Goal: Task Accomplishment & Management: Manage account settings

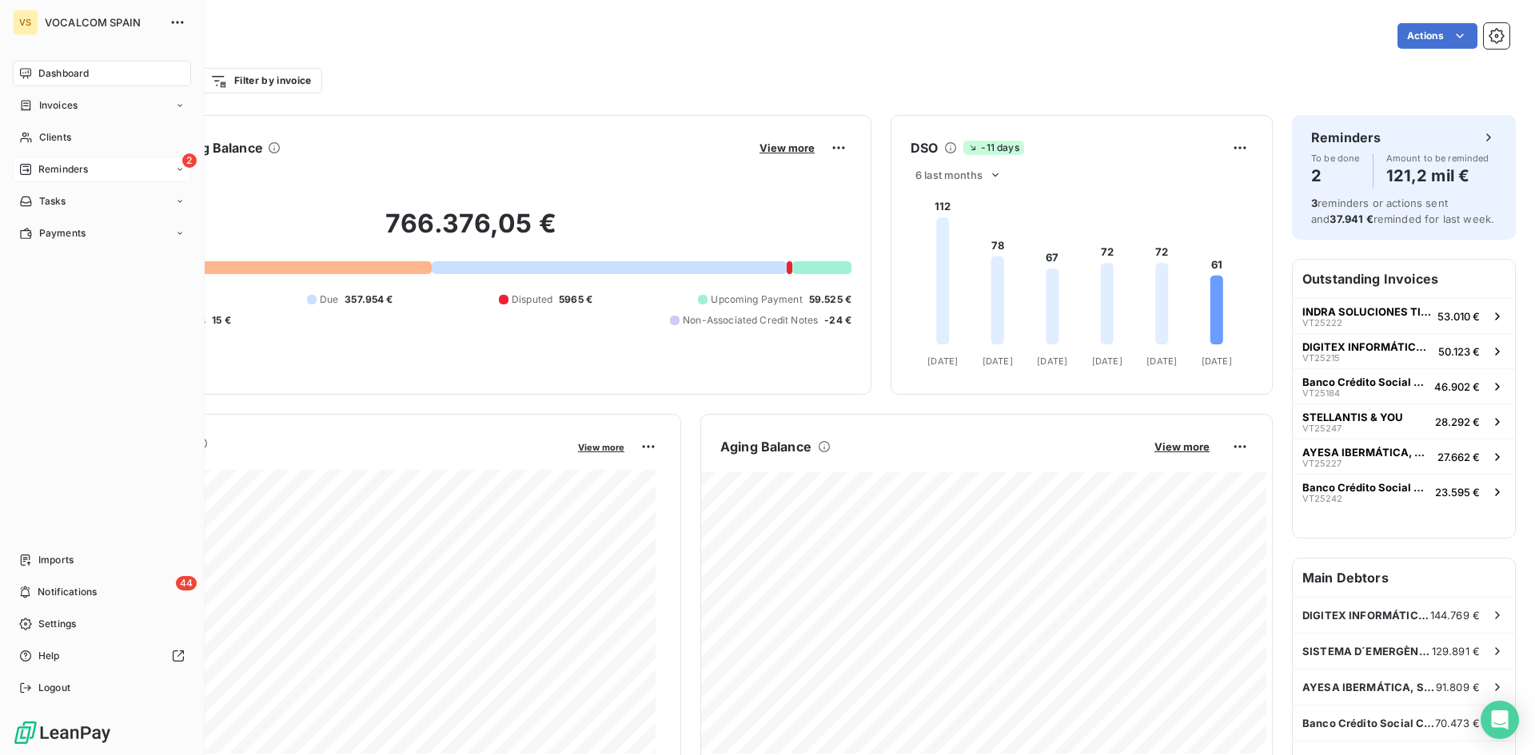
click at [49, 164] on span "Reminders" at bounding box center [63, 169] width 50 height 14
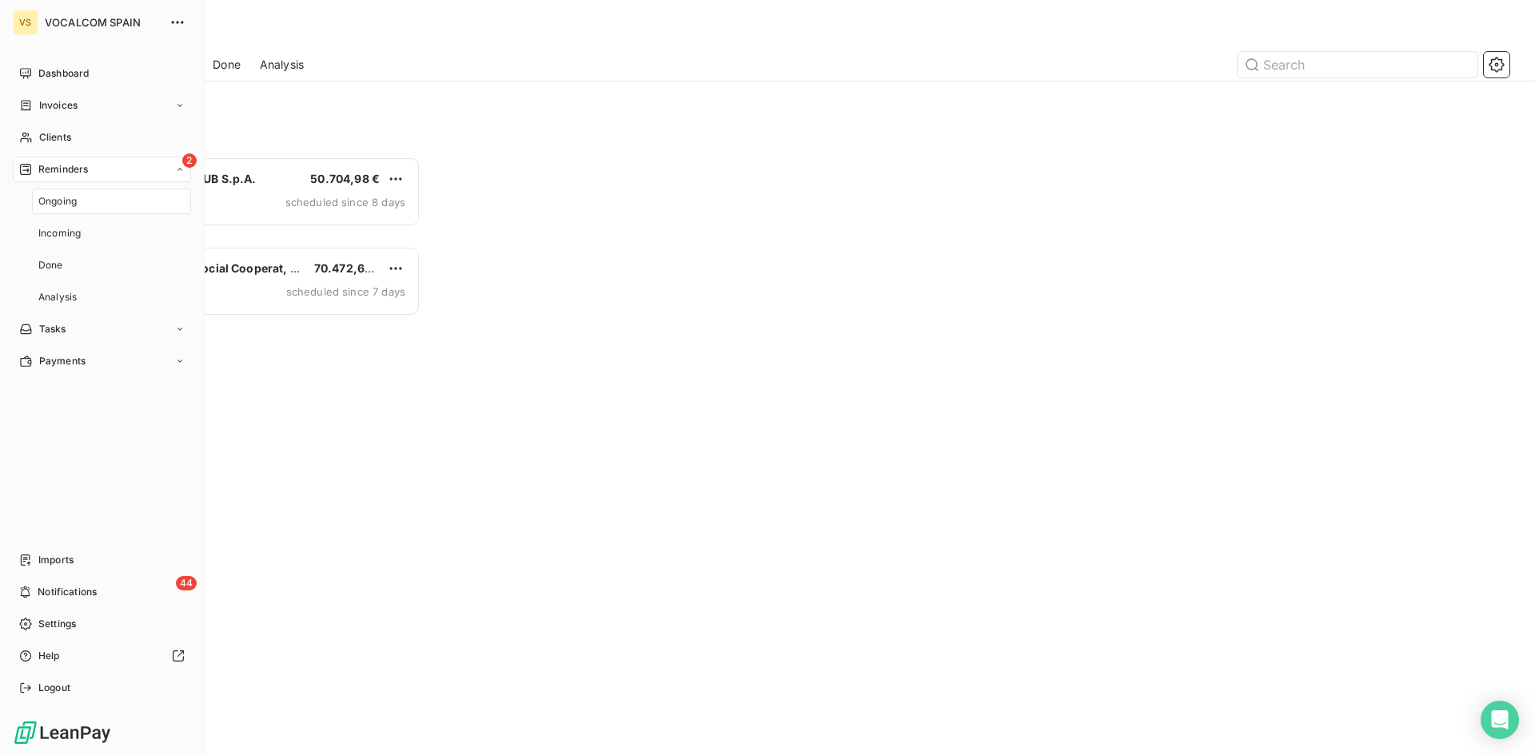
scroll to position [587, 332]
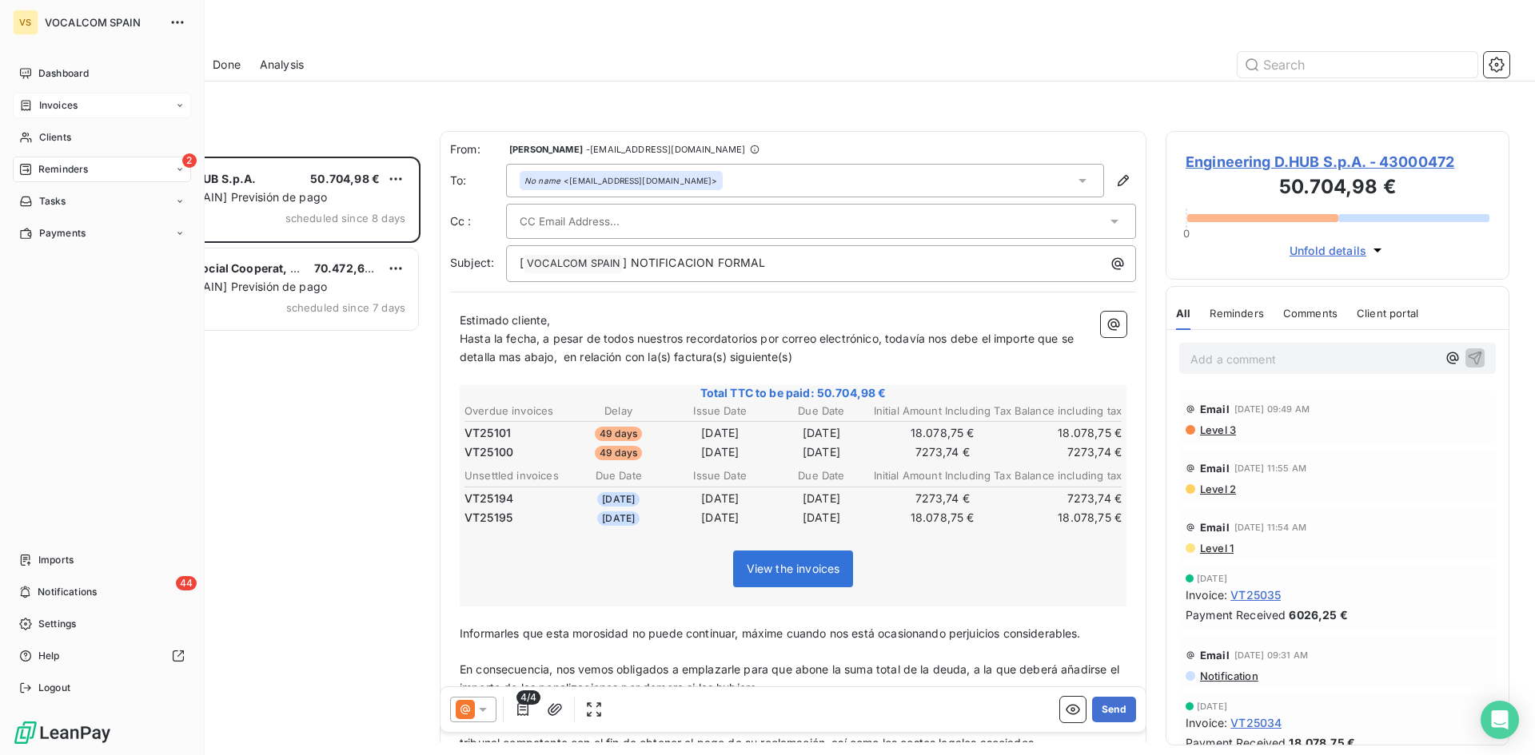
click at [78, 102] on div "Invoices" at bounding box center [102, 106] width 178 height 26
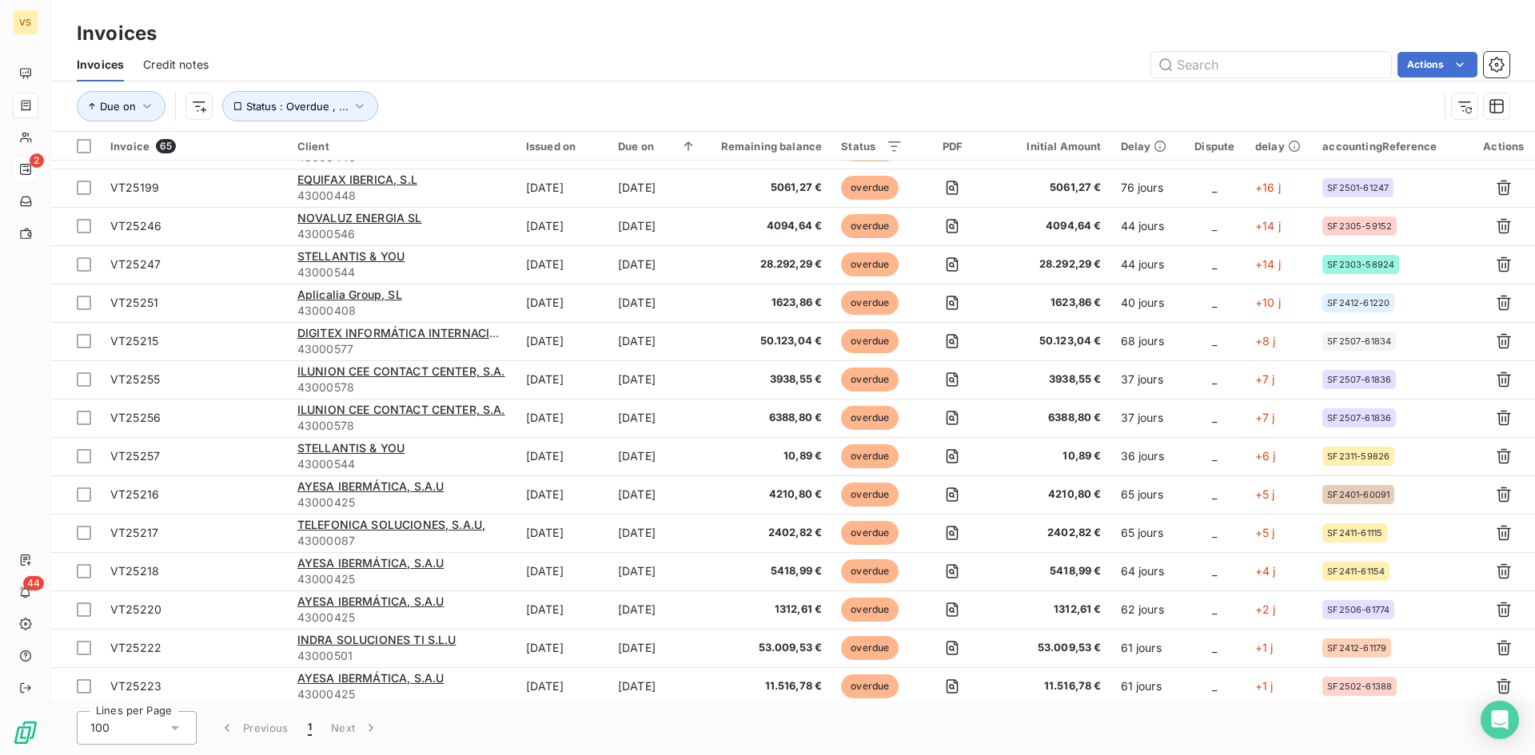
scroll to position [400, 0]
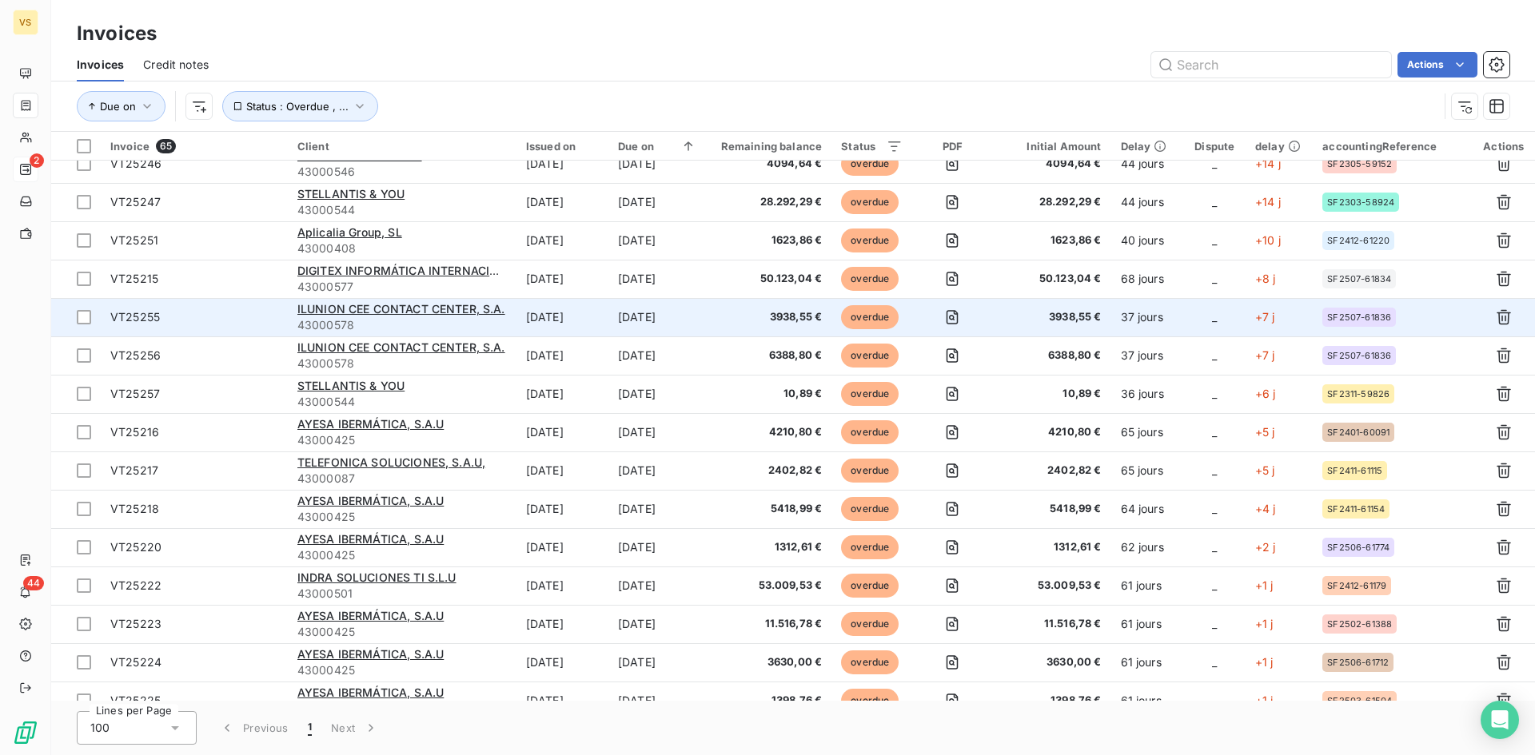
click at [138, 320] on span "VT25255" at bounding box center [135, 317] width 50 height 14
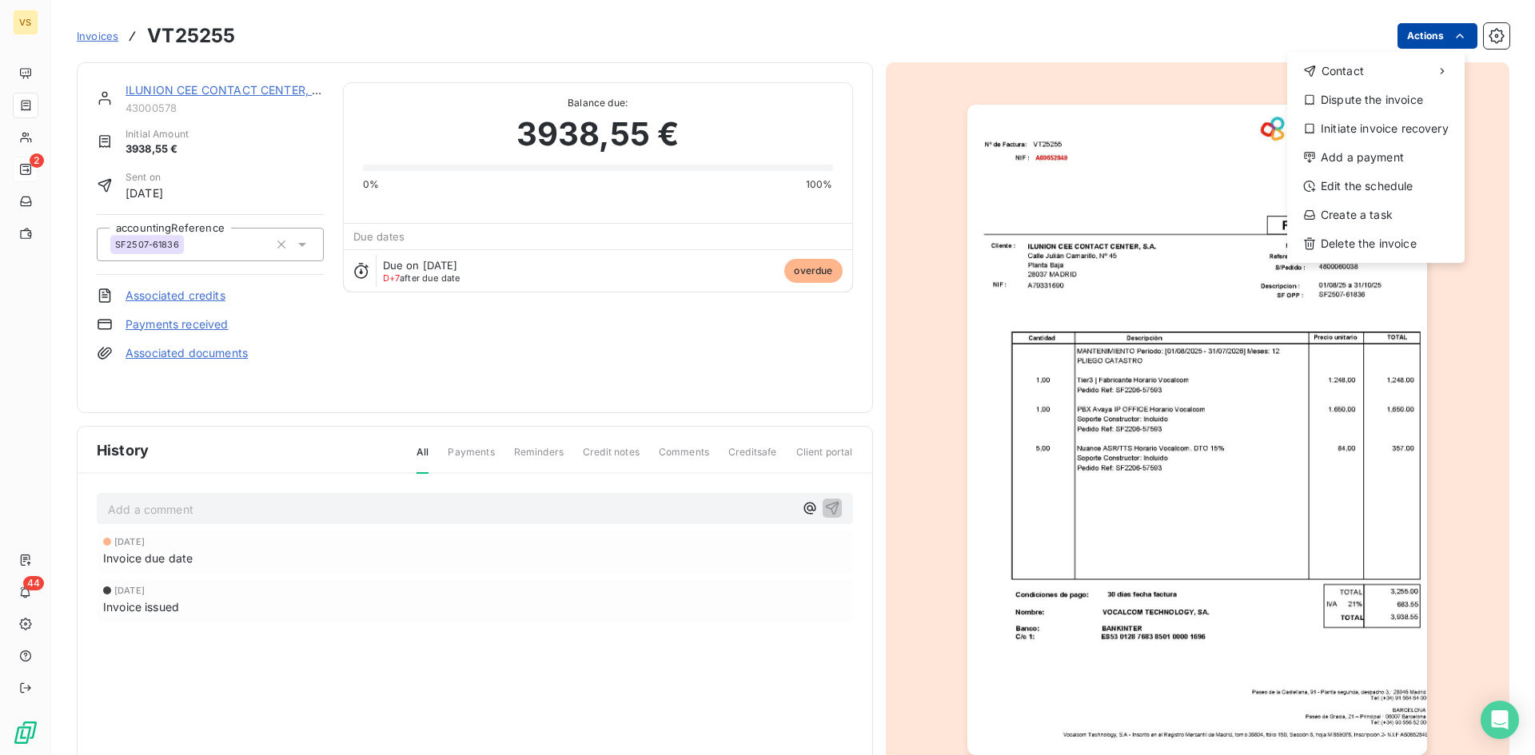
click at [1437, 34] on html "VS 2 44 Invoices VT25255 Actions Contact Dispute the invoice Initiate invoice r…" at bounding box center [767, 377] width 1535 height 755
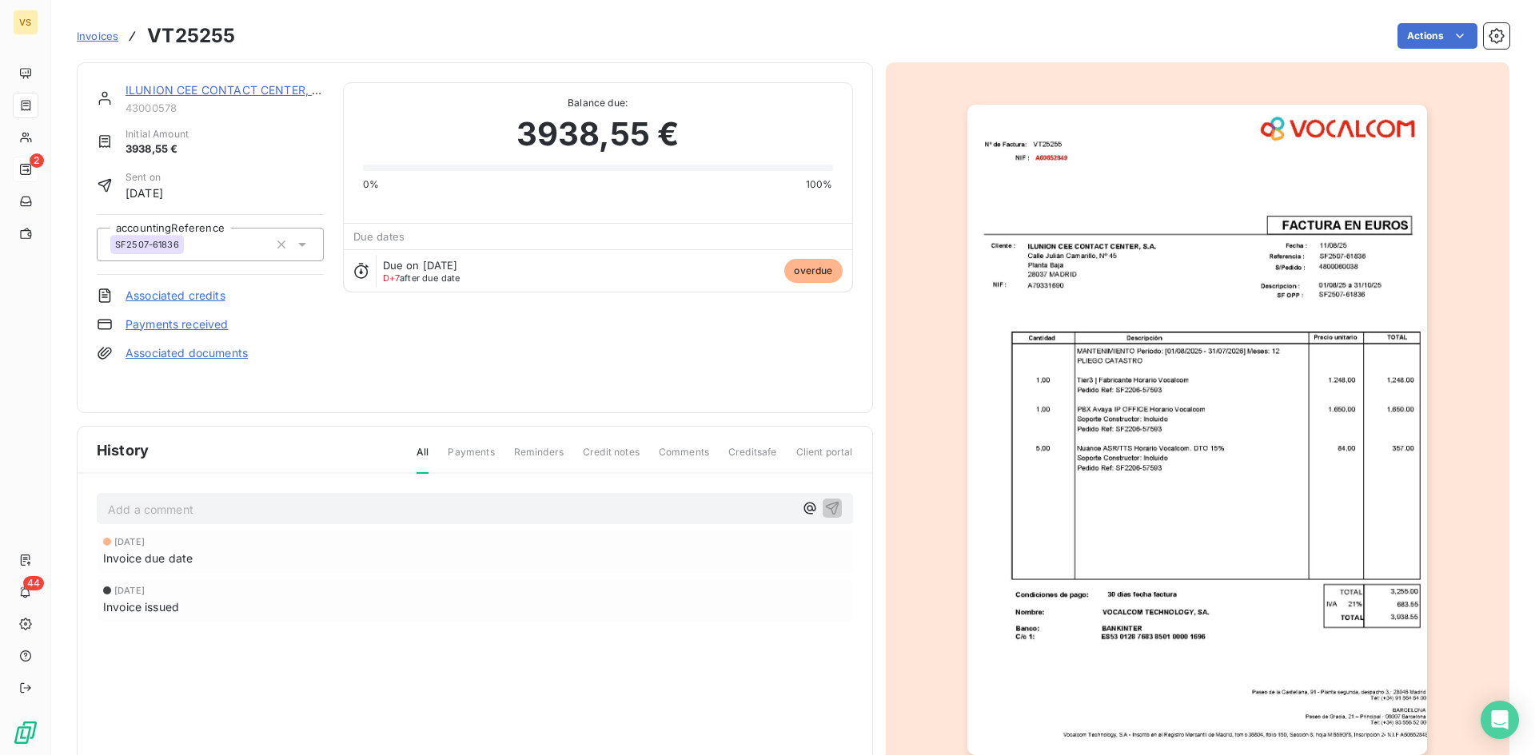
click at [1095, 31] on html "VS 2 44 Invoices VT25255 Actions ILUNION CEE CONTACT CENTER, S.A. 43000578 Init…" at bounding box center [767, 377] width 1535 height 755
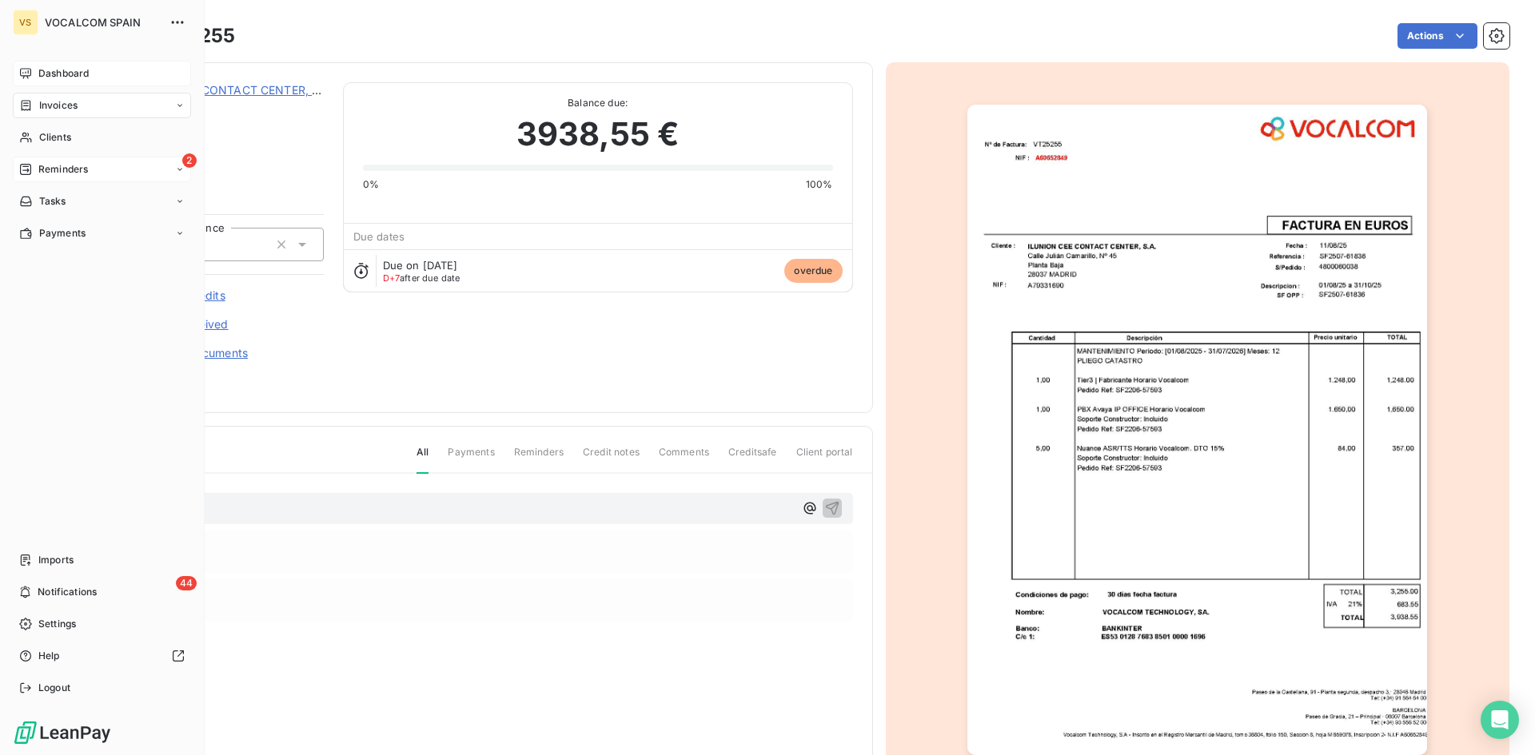
click at [48, 70] on span "Dashboard" at bounding box center [63, 73] width 50 height 14
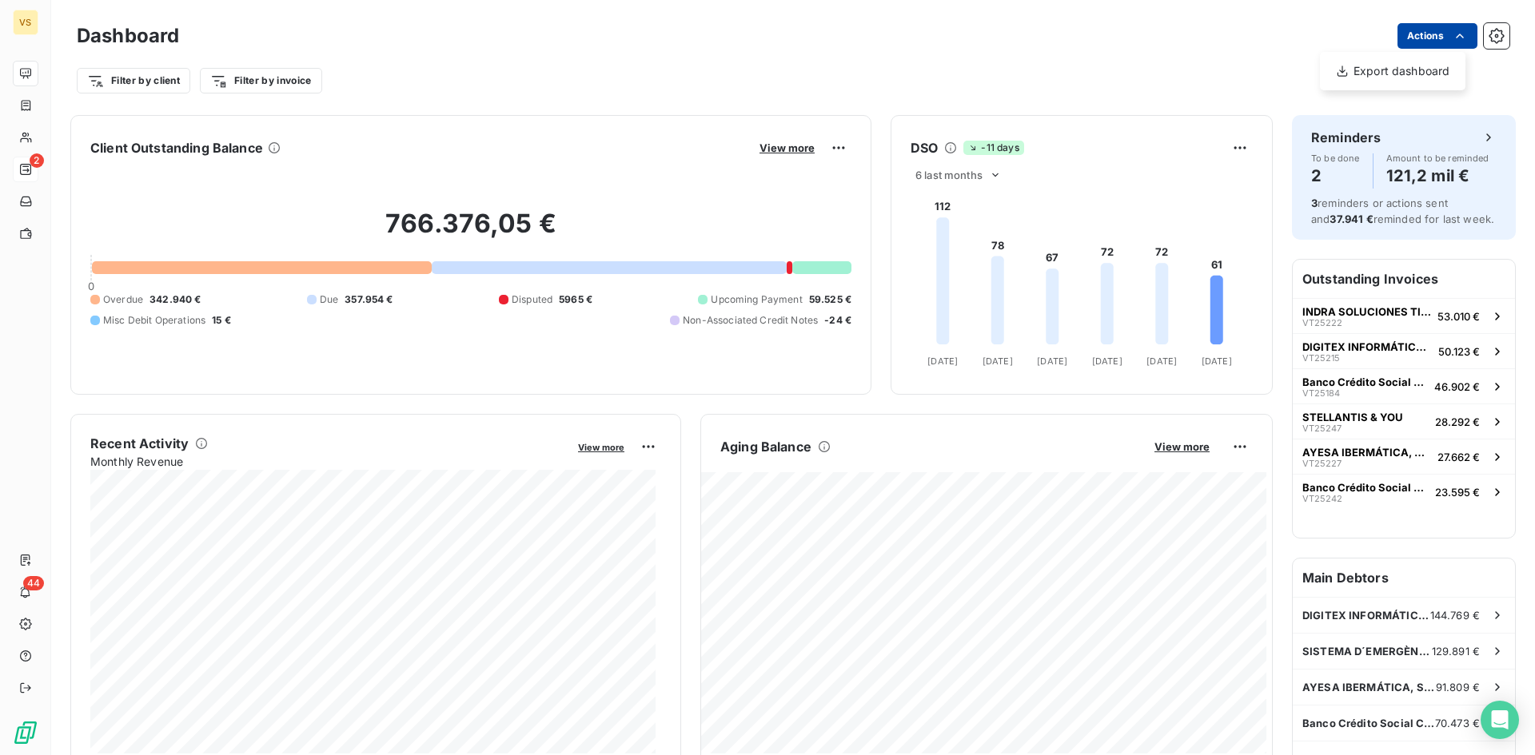
click at [1430, 32] on html "VS 2 44 Dashboard Actions Export dashboard Filter by client Filter by invoice C…" at bounding box center [767, 377] width 1535 height 755
click at [1491, 74] on html "VS 2 44 Dashboard Actions Export dashboard Filter by client Filter by invoice C…" at bounding box center [767, 377] width 1535 height 755
click at [1487, 25] on button "button" at bounding box center [1496, 36] width 26 height 26
click at [1488, 39] on icon "button" at bounding box center [1496, 36] width 16 height 16
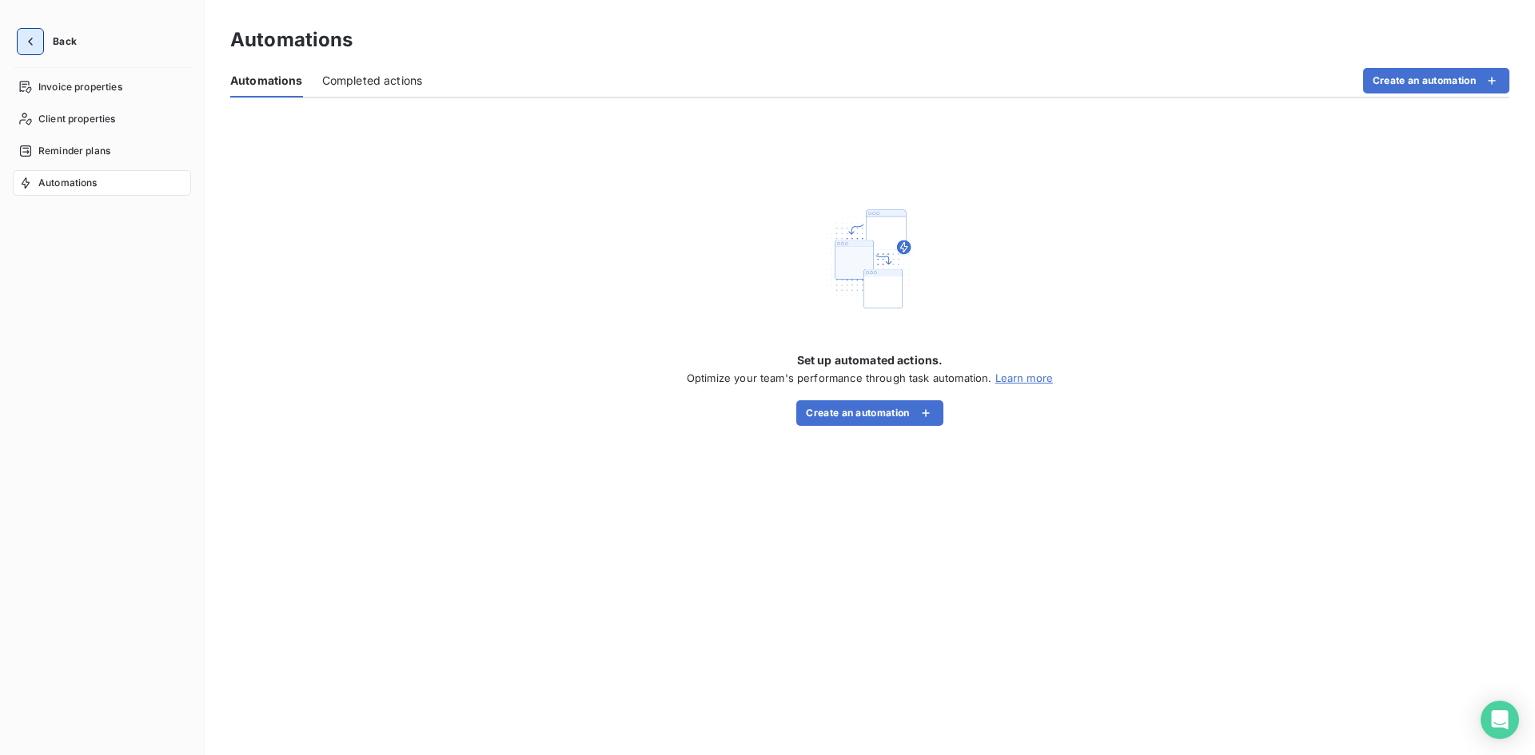
click at [26, 40] on icon "button" at bounding box center [30, 42] width 16 height 16
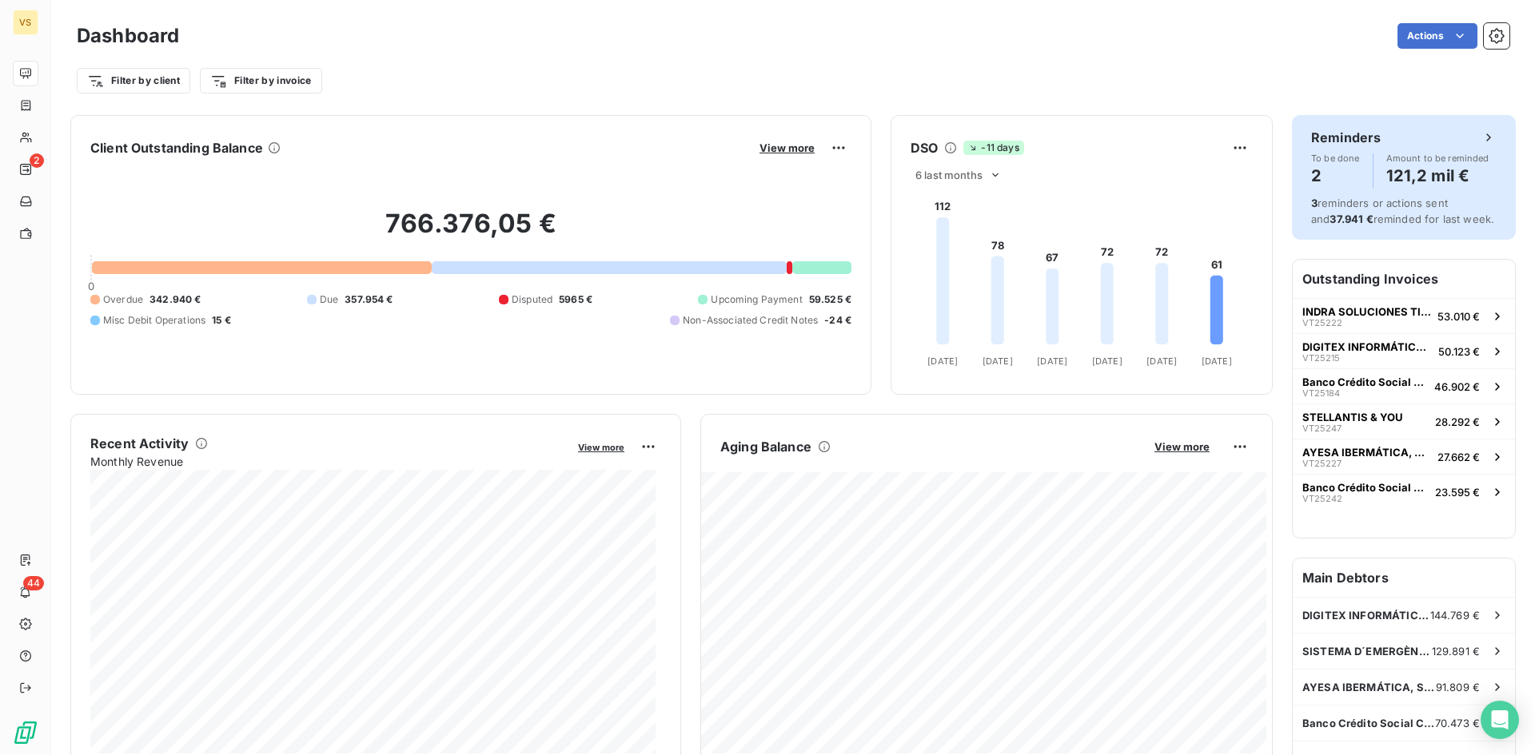
click at [1332, 207] on span "3 reminders or actions sent and 37.941 € reminded for last week." at bounding box center [1402, 211] width 183 height 29
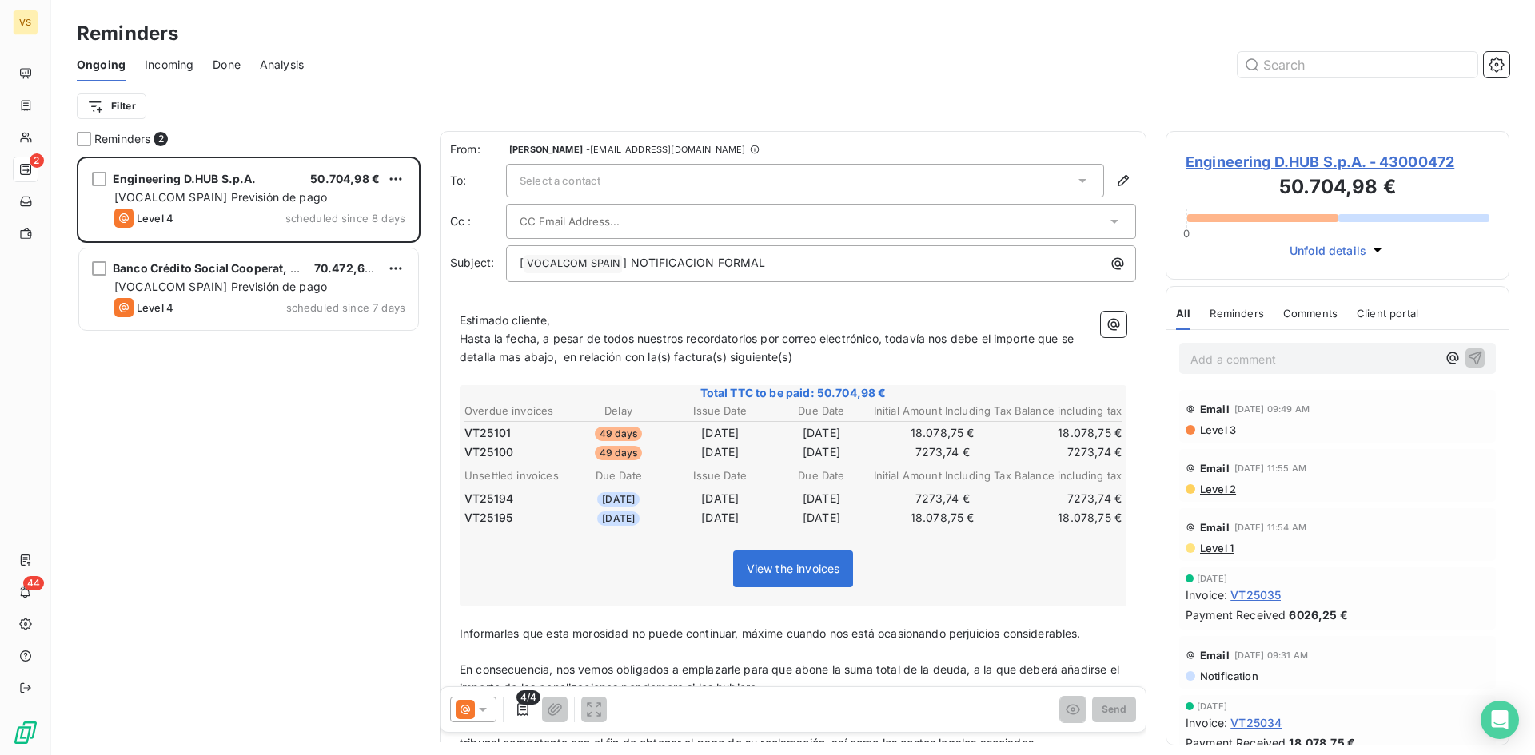
scroll to position [587, 332]
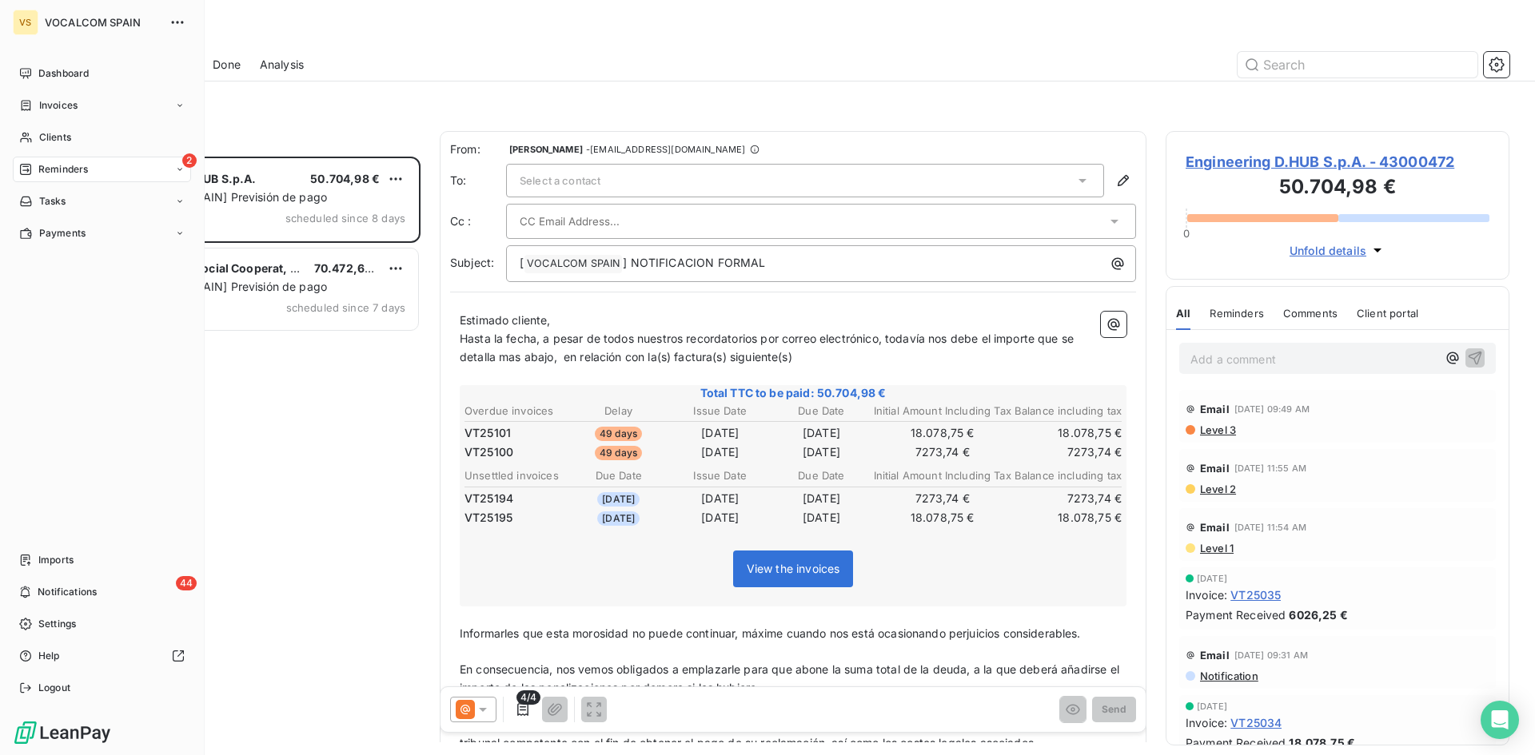
click at [74, 169] on span "Reminders" at bounding box center [63, 169] width 50 height 14
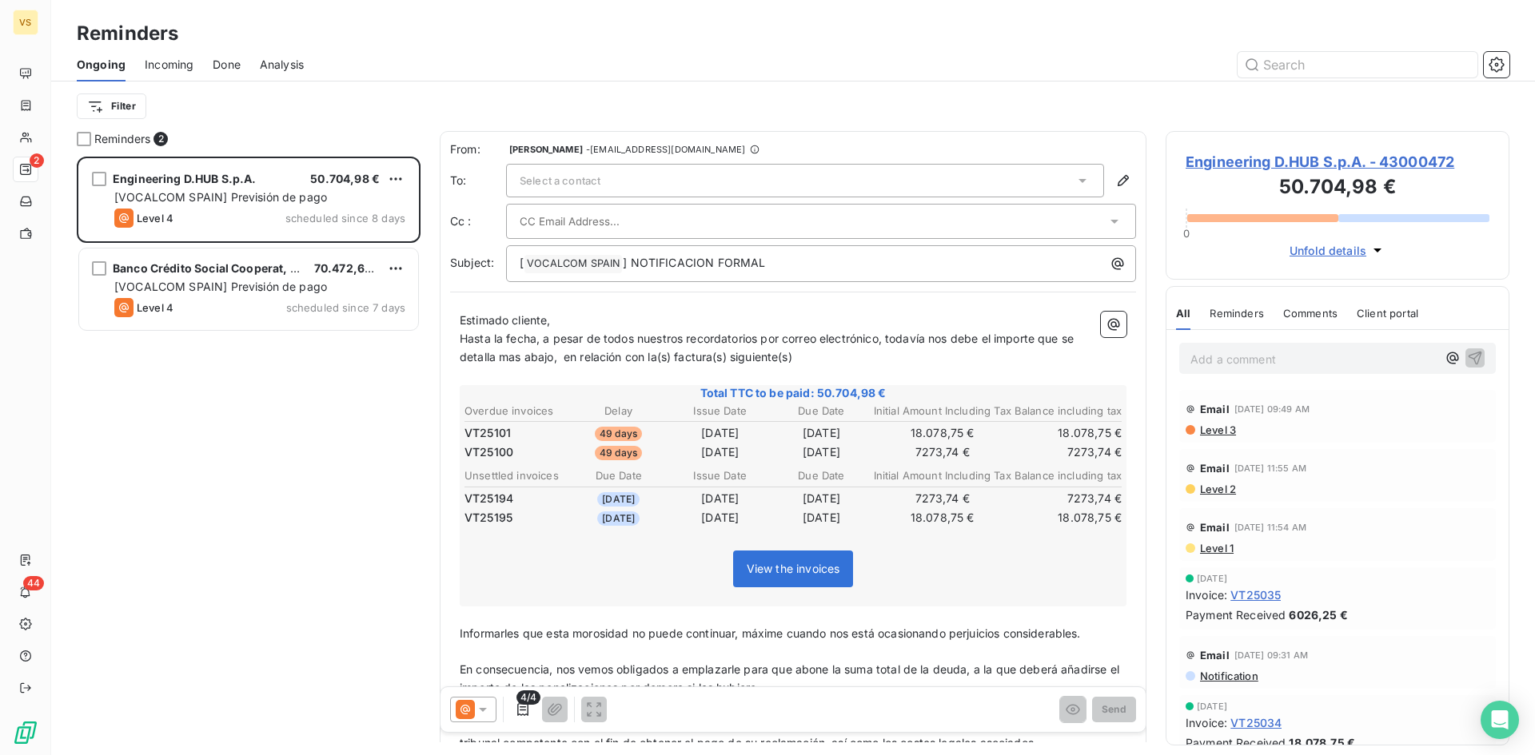
click at [416, 58] on div at bounding box center [916, 65] width 1186 height 26
click at [162, 63] on span "Incoming" at bounding box center [169, 65] width 49 height 16
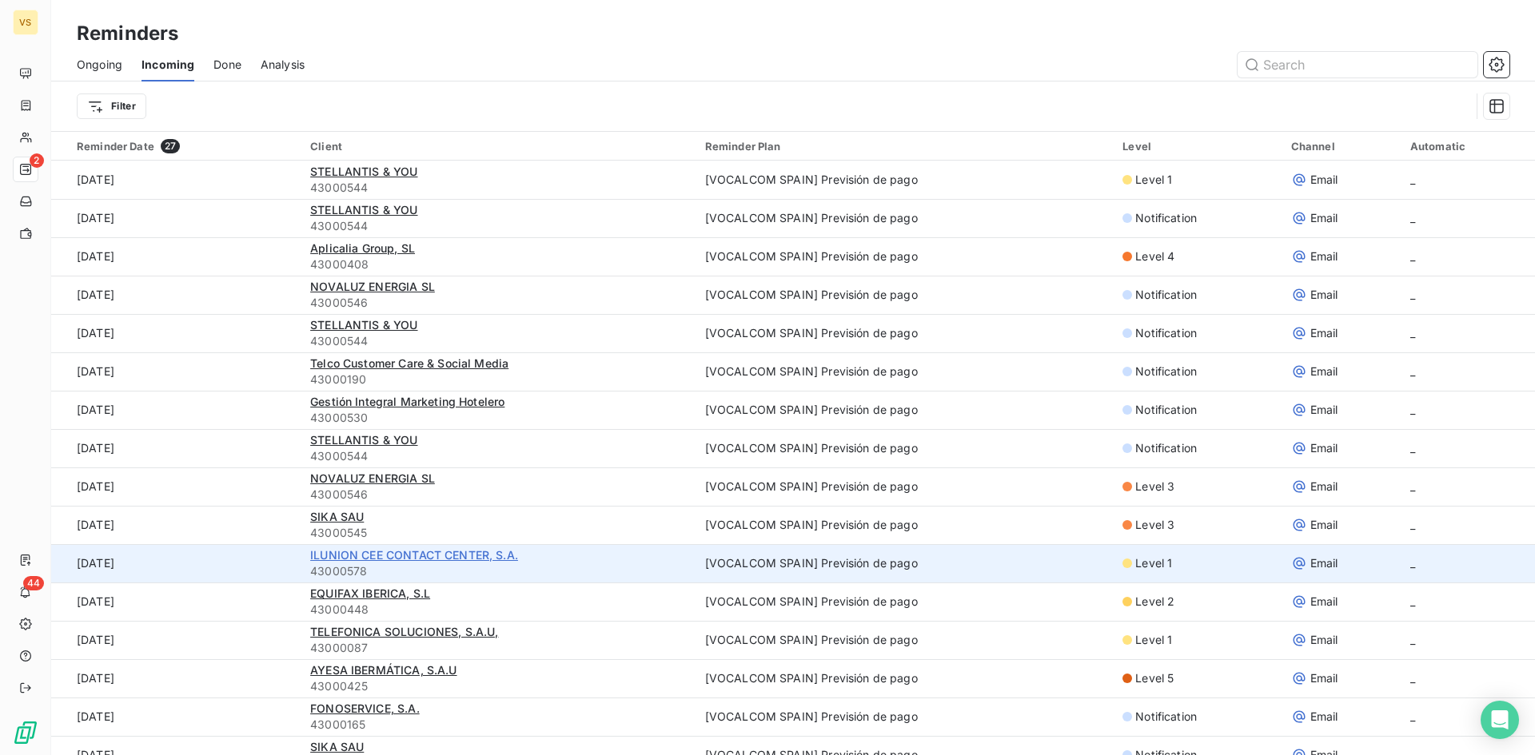
click at [348, 557] on span "ILUNION CEE CONTACT CENTER, S.A." at bounding box center [414, 555] width 208 height 14
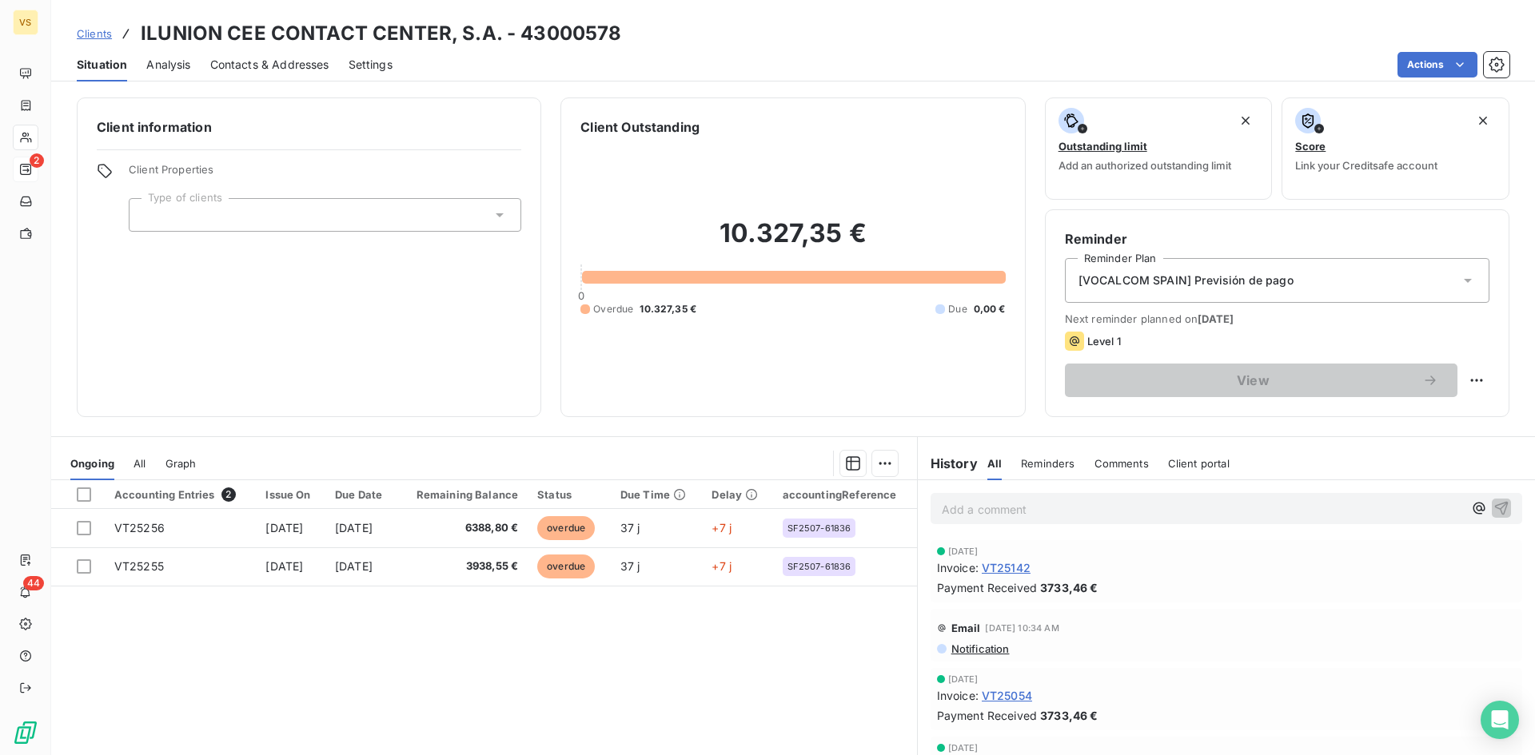
click at [1095, 346] on span "Level 1" at bounding box center [1104, 341] width 34 height 13
click at [1243, 285] on span "[VOCALCOM SPAIN] Previsión de pago" at bounding box center [1185, 281] width 215 height 16
click at [1233, 324] on span "[DATE]" at bounding box center [1215, 319] width 36 height 13
click at [1463, 291] on div "[VOCALCOM SPAIN] Previsión de pago" at bounding box center [1277, 280] width 424 height 45
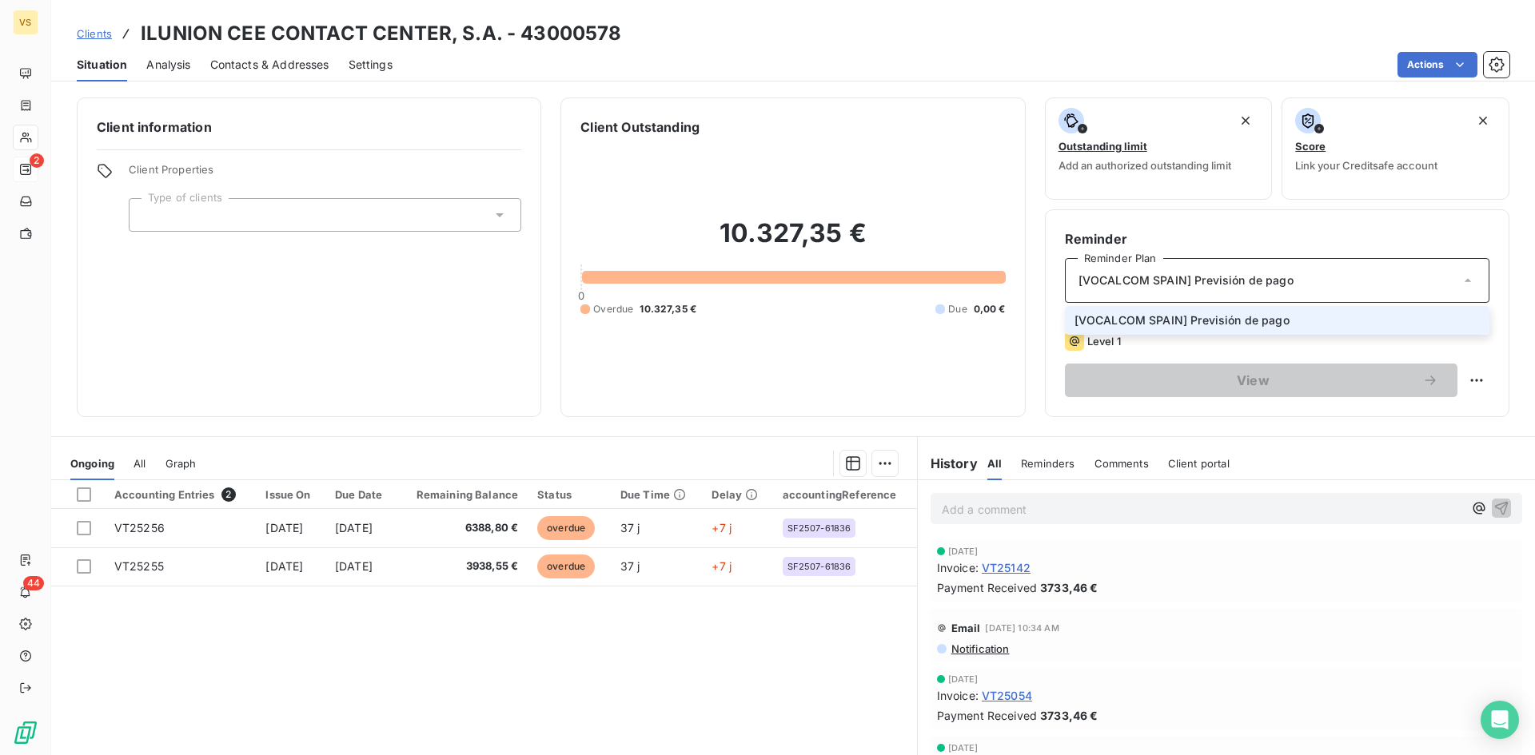
click at [1408, 316] on li "[VOCALCOM SPAIN] Previsión de pago" at bounding box center [1277, 320] width 424 height 29
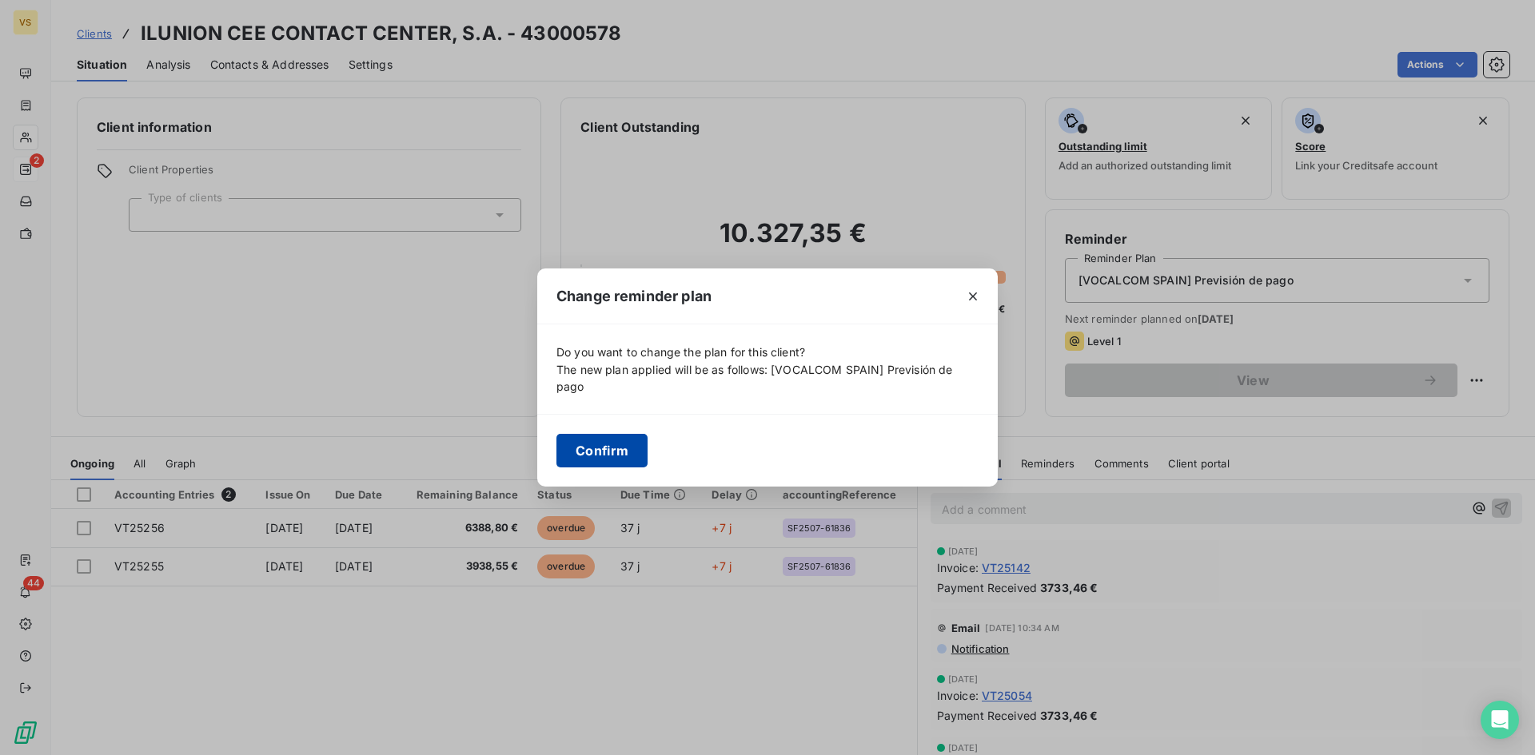
click at [577, 444] on button "Confirm" at bounding box center [601, 451] width 91 height 34
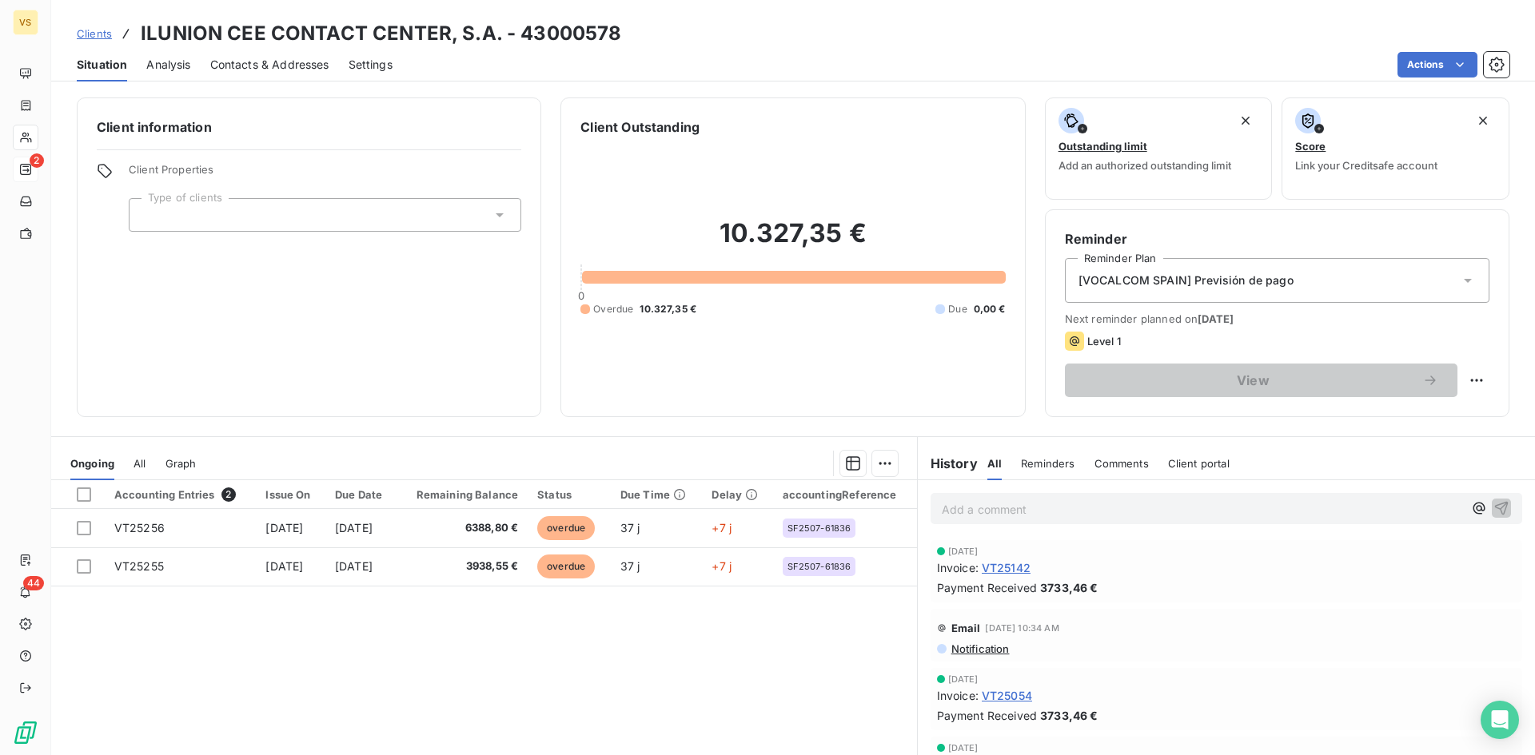
click at [1233, 320] on span "[DATE]" at bounding box center [1215, 319] width 36 height 13
click at [1463, 379] on html "VS 2 44 Clients ILUNION CEE CONTACT CENTER, S.A. - 43000578 Situation Analysis …" at bounding box center [767, 377] width 1535 height 755
click at [1445, 414] on div "Reschedule this action" at bounding box center [1398, 416] width 139 height 26
select select "8"
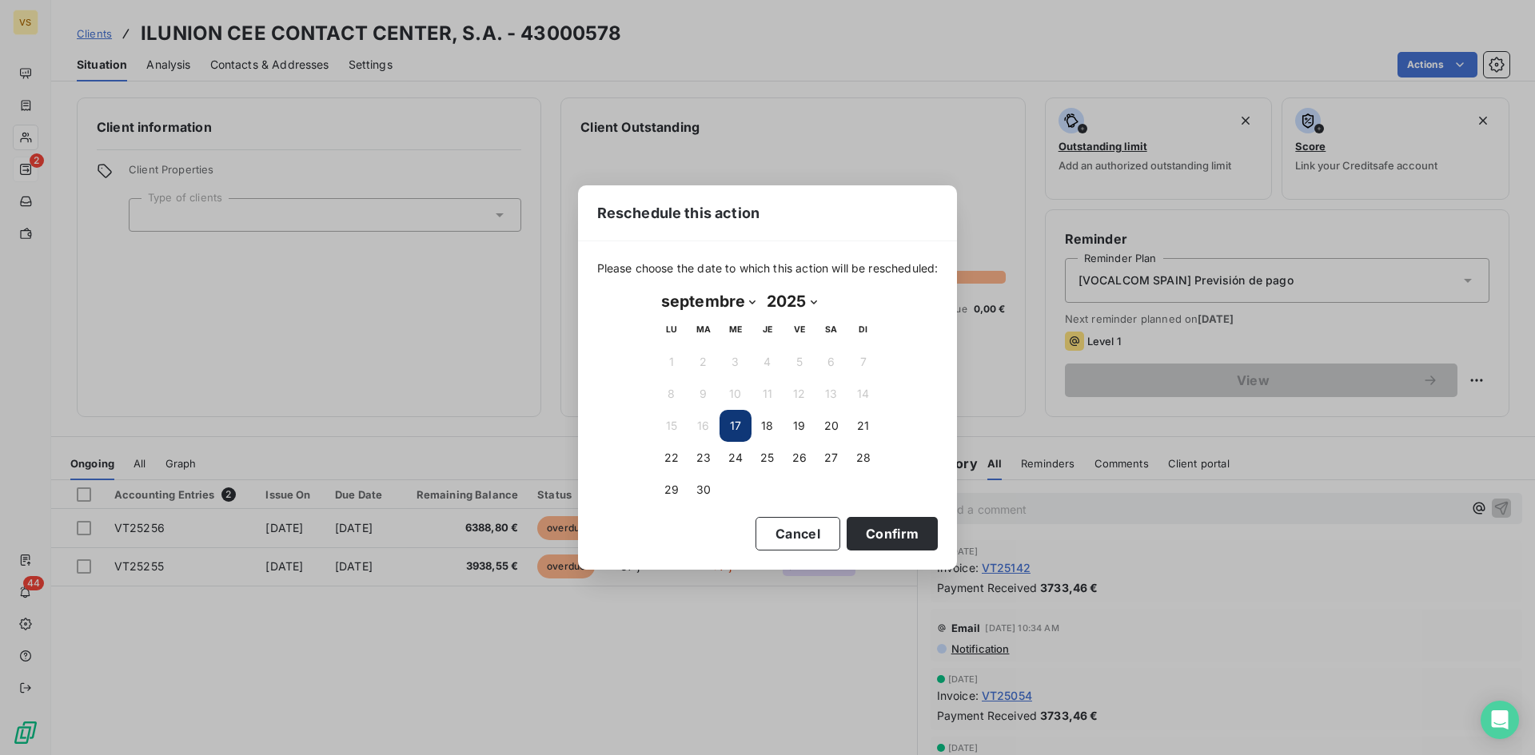
click at [743, 421] on button "17" at bounding box center [735, 426] width 32 height 32
click at [894, 534] on button "Confirm" at bounding box center [891, 534] width 91 height 34
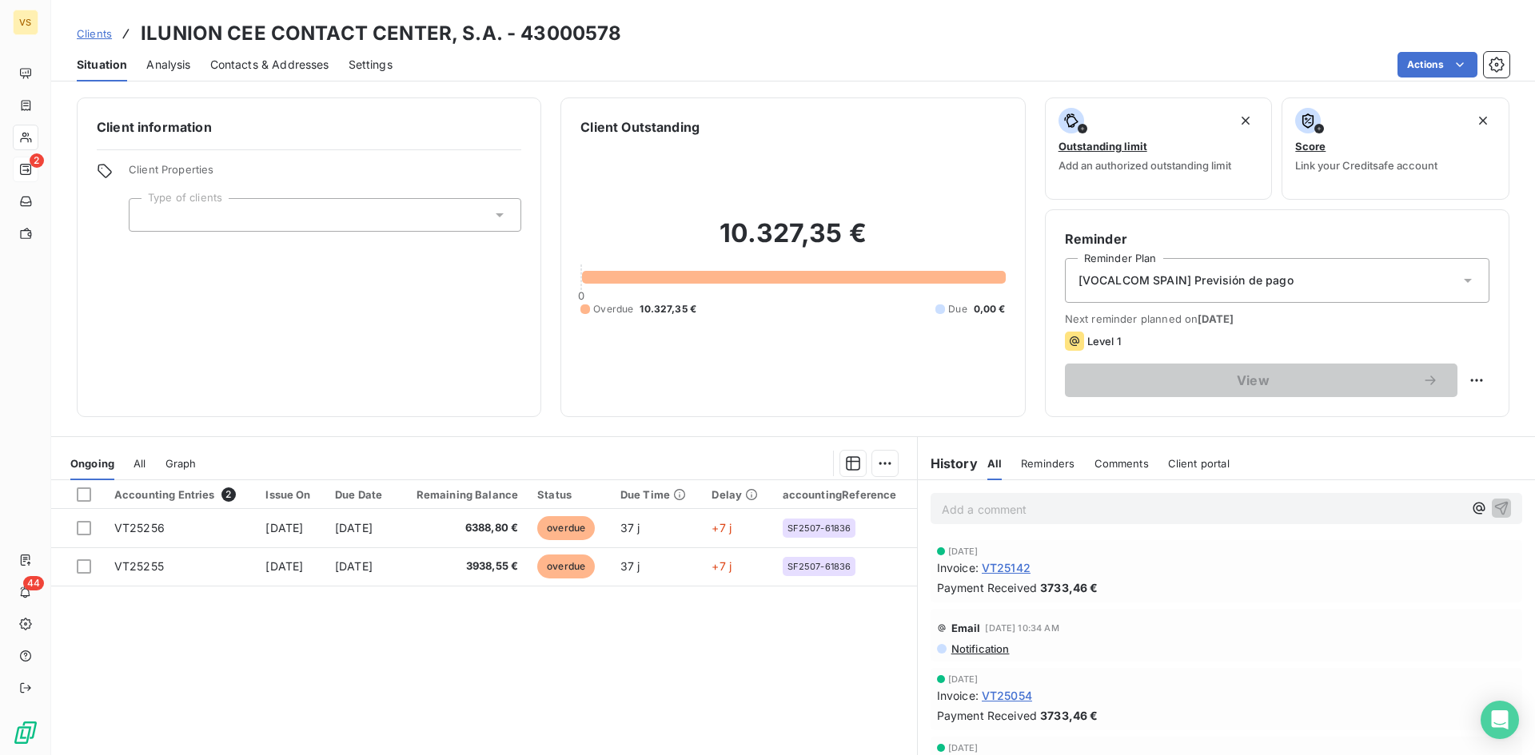
click at [1087, 342] on span "Level 1" at bounding box center [1104, 341] width 34 height 13
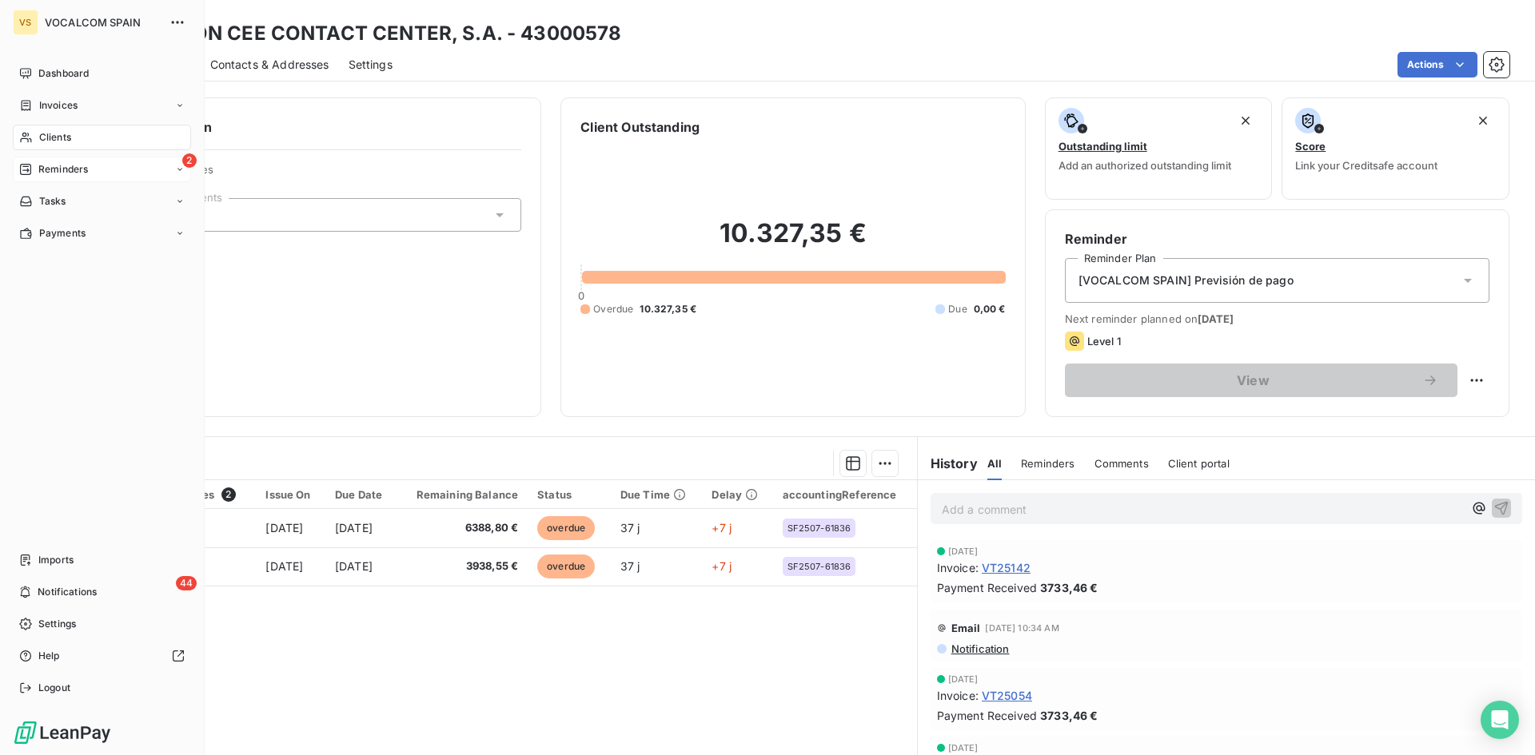
click at [74, 170] on span "Reminders" at bounding box center [63, 169] width 50 height 14
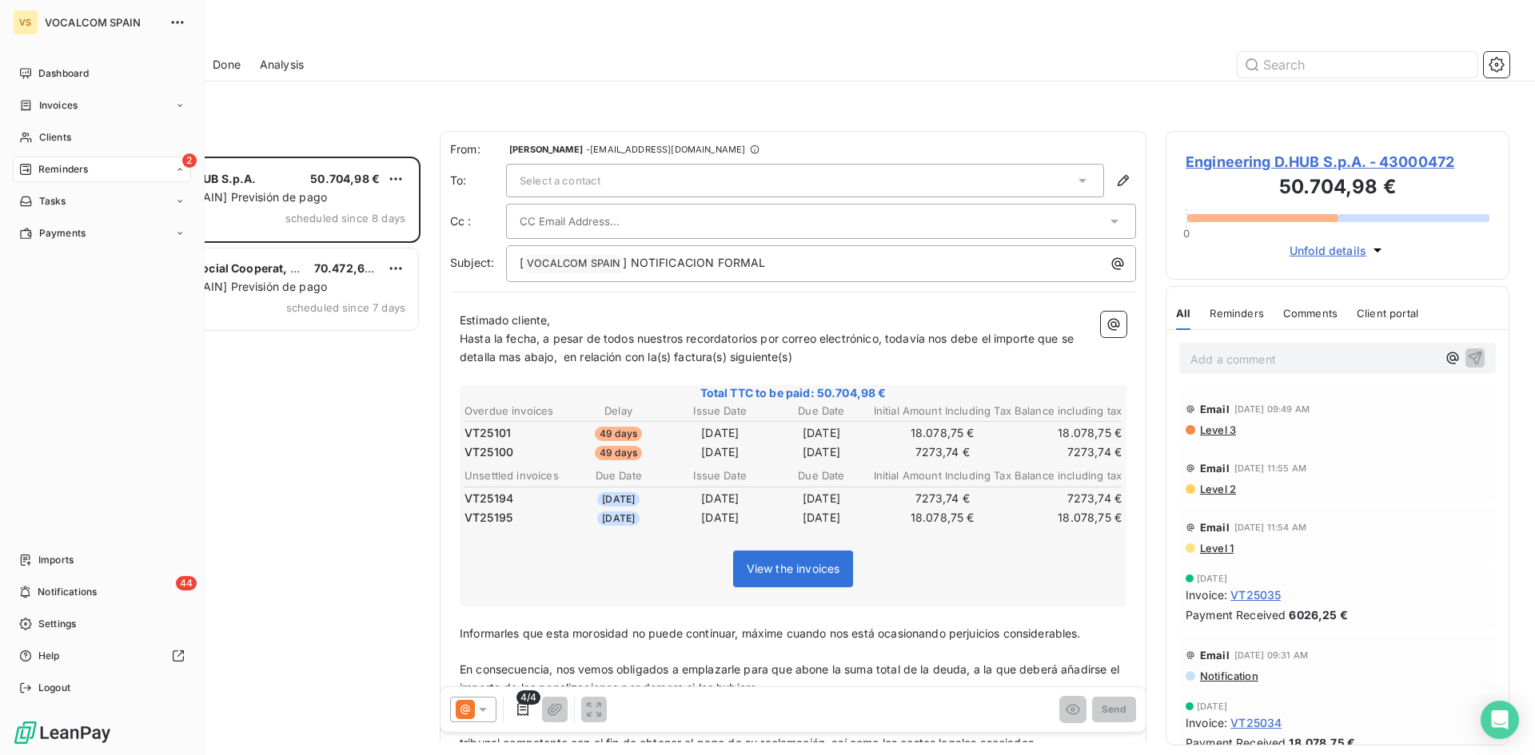
scroll to position [587, 332]
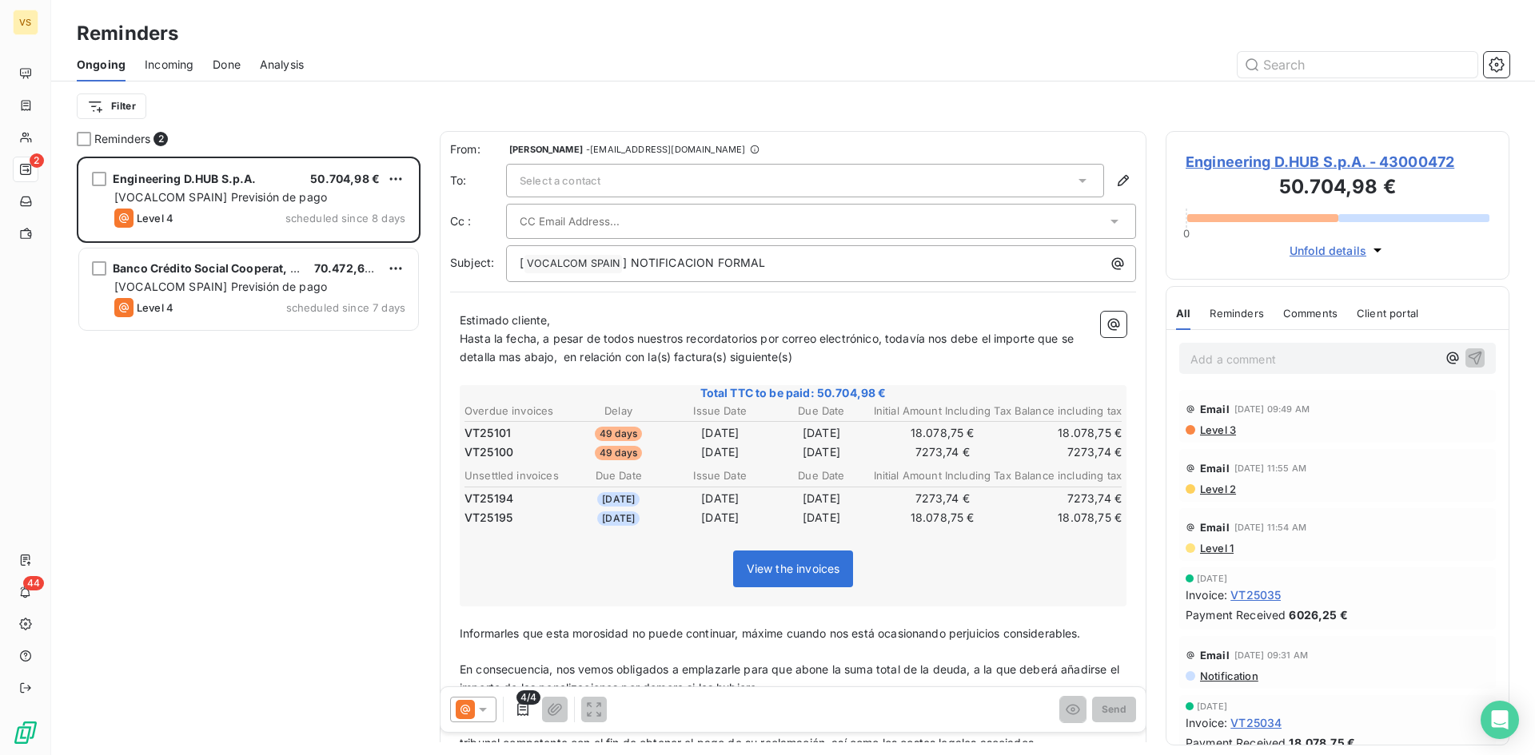
click at [276, 412] on div "Engineering D.HUB S.p.A. 50.704,98 € [VOCALCOM SPAIN] Previsión de pago Level 4…" at bounding box center [249, 456] width 344 height 599
click at [169, 68] on span "Incoming" at bounding box center [169, 65] width 49 height 16
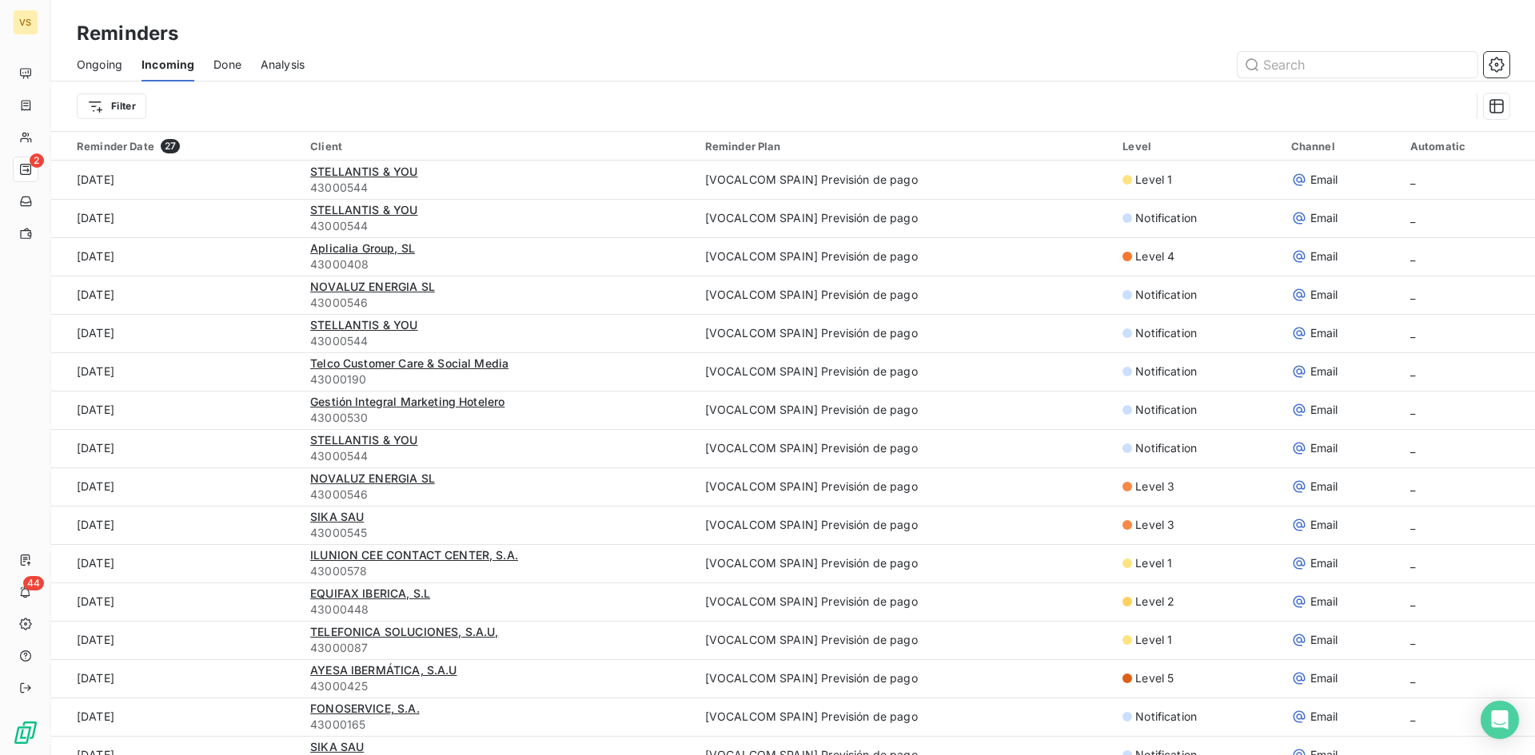
click at [233, 64] on span "Done" at bounding box center [227, 65] width 28 height 16
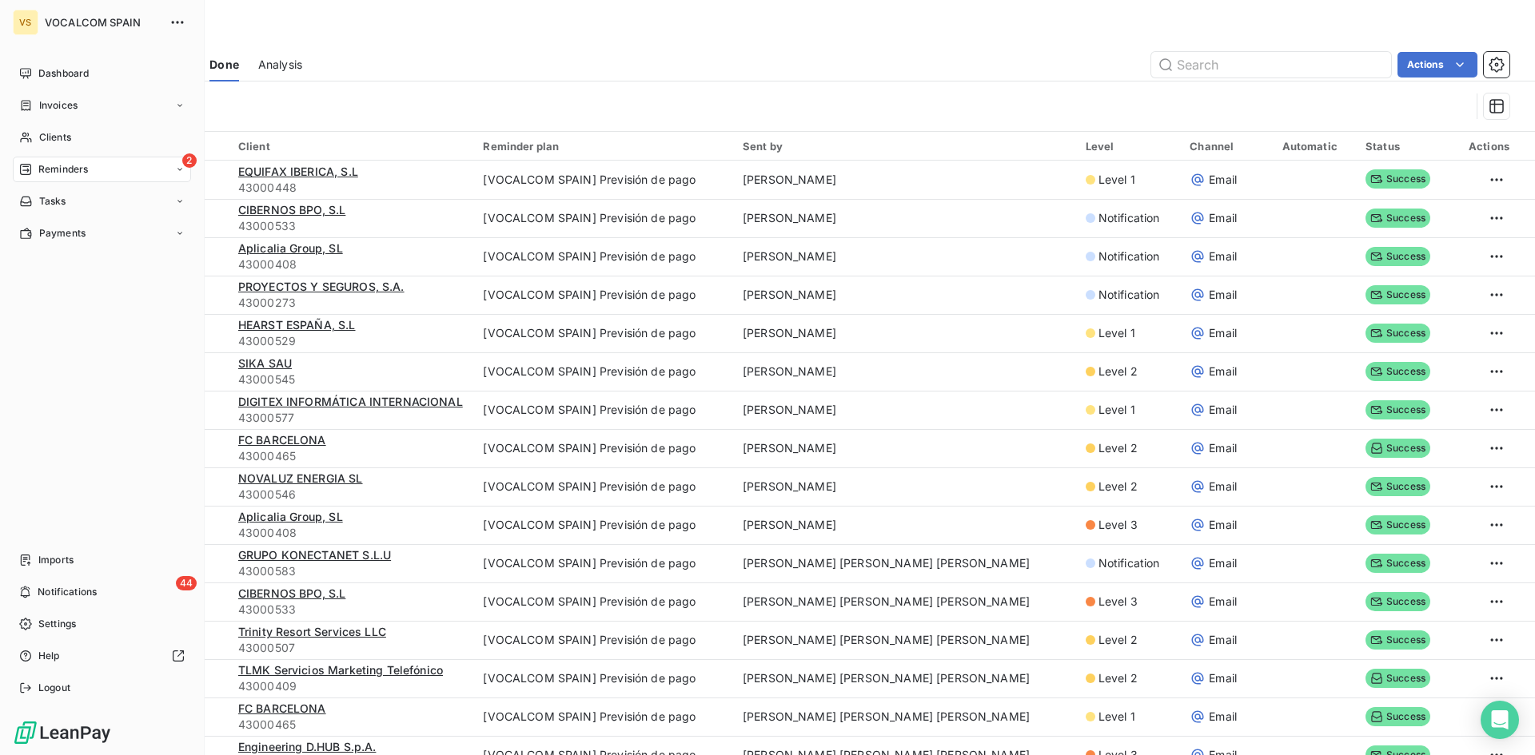
click at [62, 166] on span "Reminders" at bounding box center [63, 169] width 50 height 14
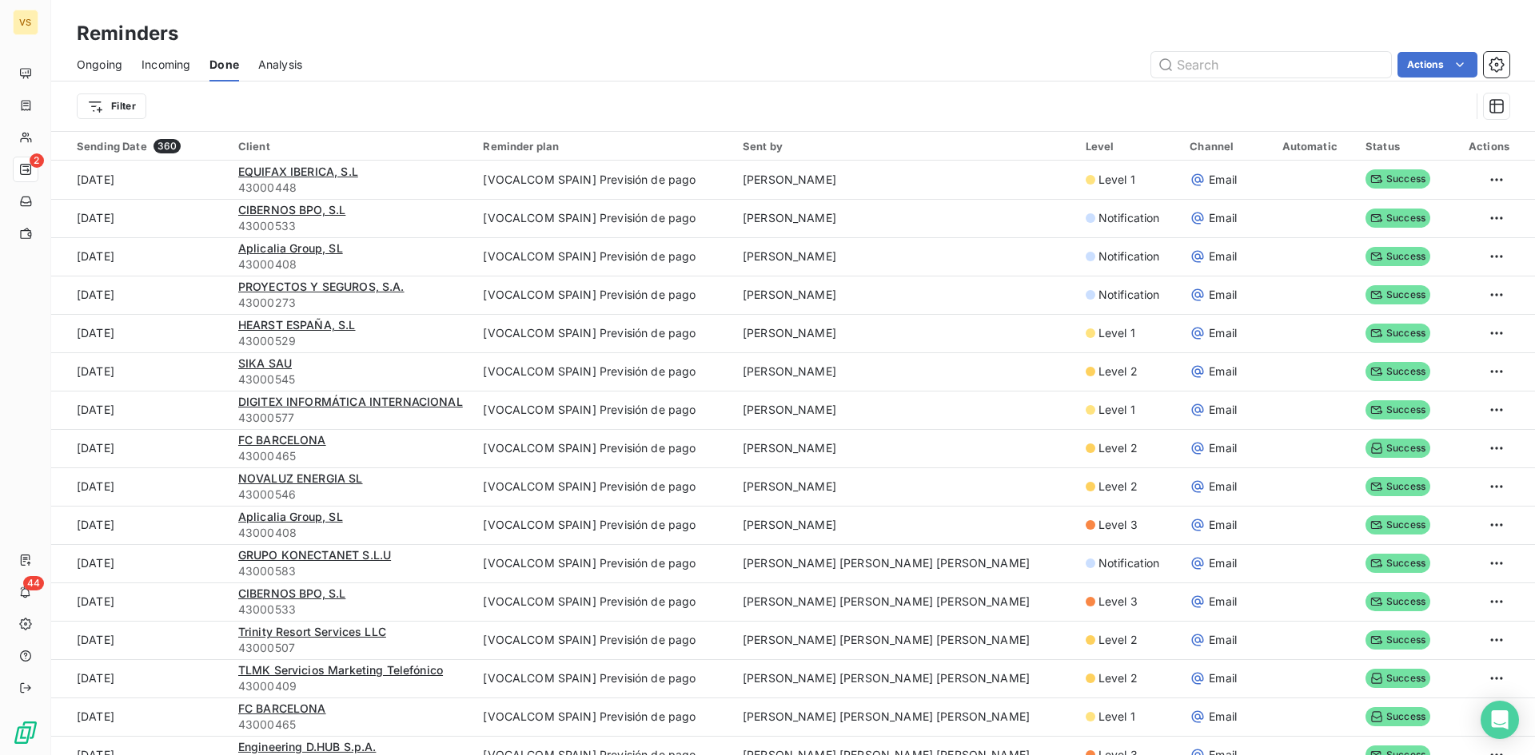
click at [165, 69] on span "Incoming" at bounding box center [165, 65] width 49 height 16
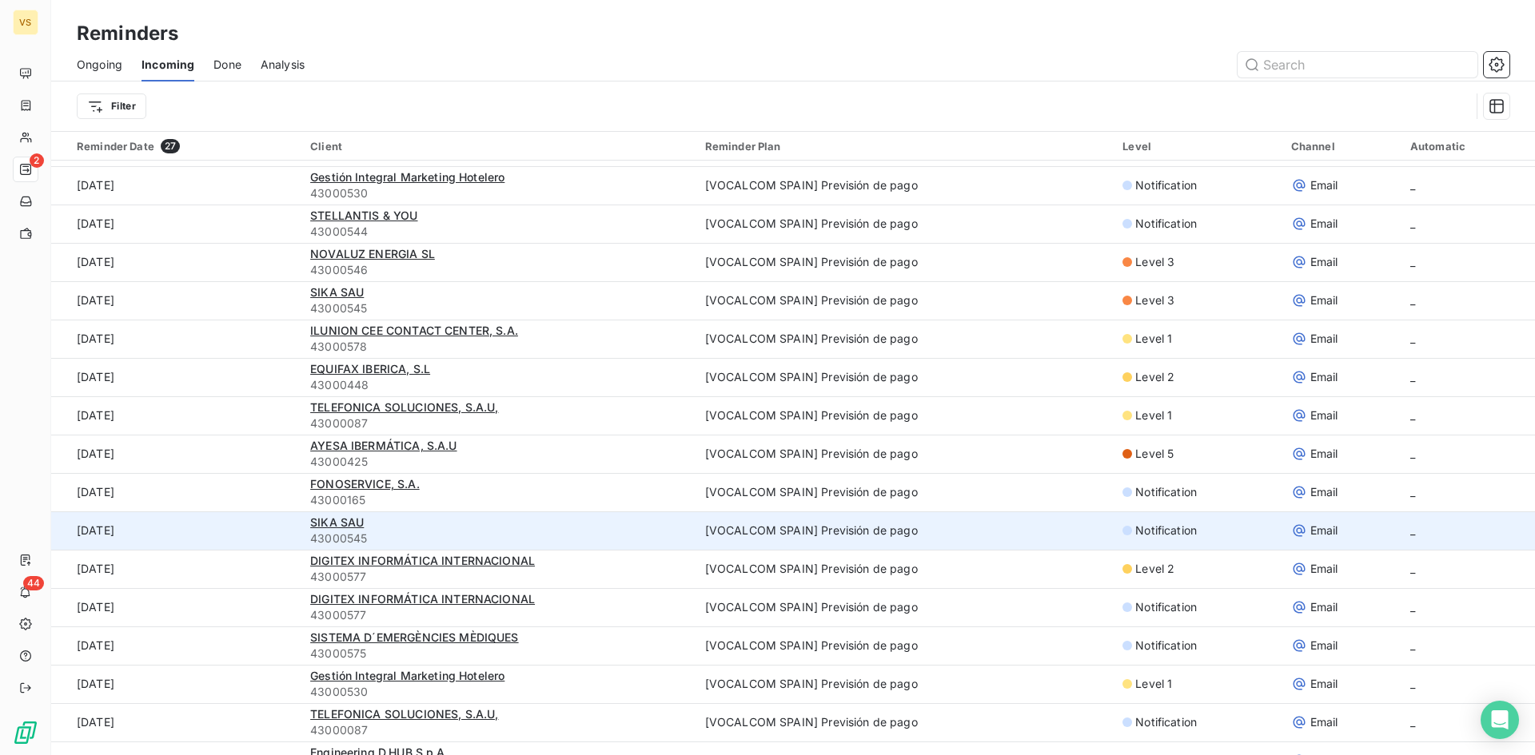
scroll to position [202, 0]
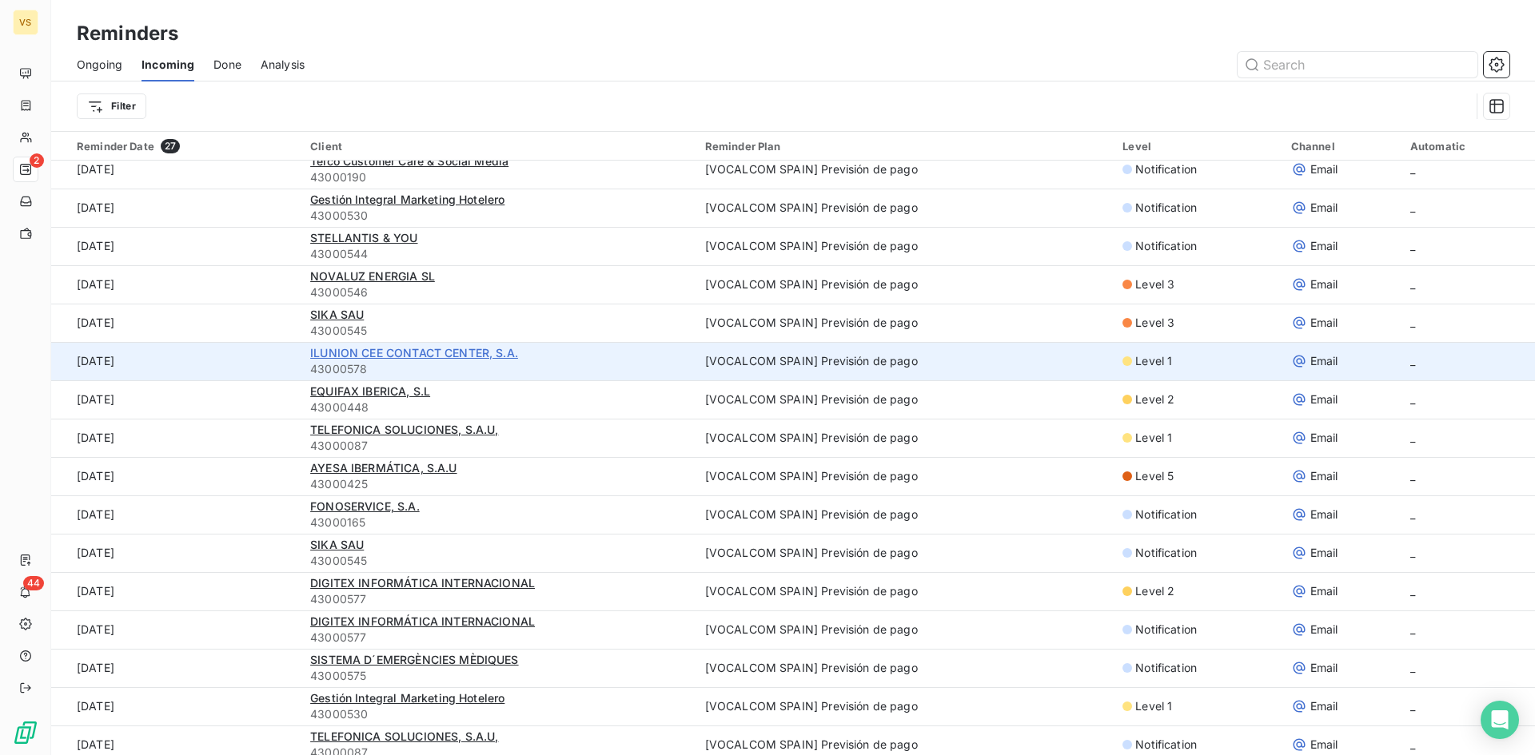
click at [339, 352] on span "ILUNION CEE CONTACT CENTER, S.A." at bounding box center [414, 353] width 208 height 14
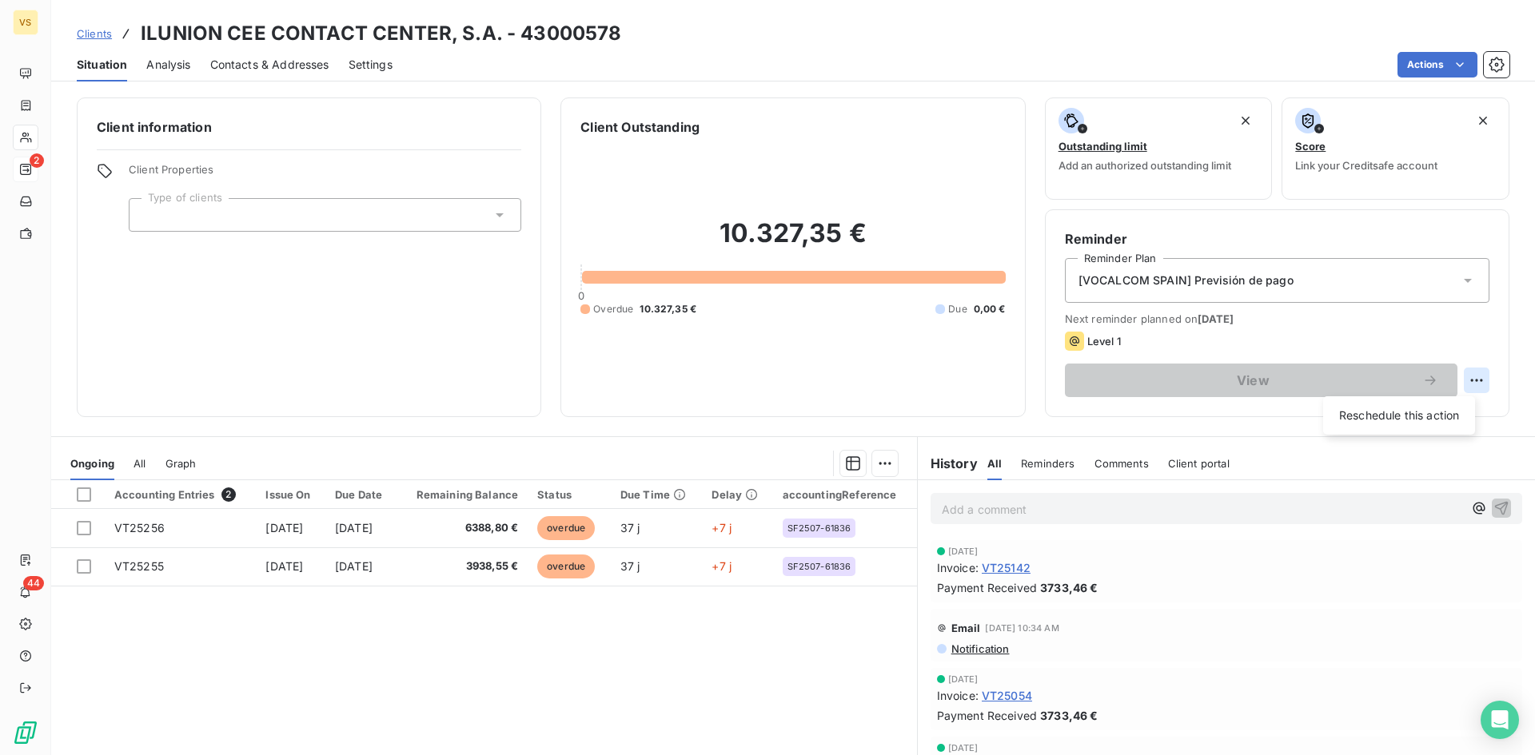
click at [1461, 372] on html "VS 2 44 Clients ILUNION CEE CONTACT CENTER, S.A. - 43000578 Situation Analysis …" at bounding box center [767, 377] width 1535 height 755
click at [1440, 416] on div "Reschedule this action" at bounding box center [1398, 416] width 139 height 26
select select "8"
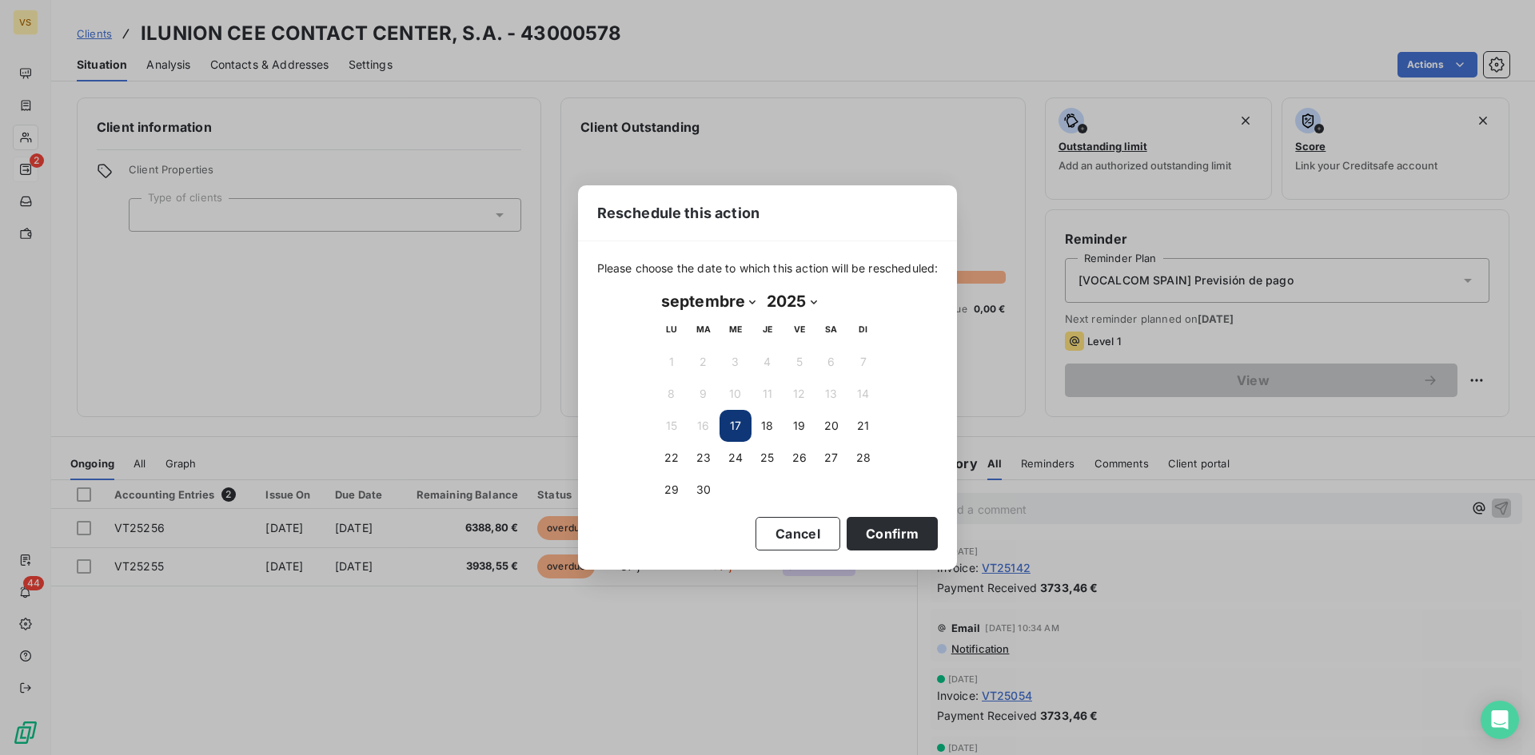
click at [732, 423] on button "17" at bounding box center [735, 426] width 32 height 32
click at [885, 527] on button "Confirm" at bounding box center [891, 534] width 91 height 34
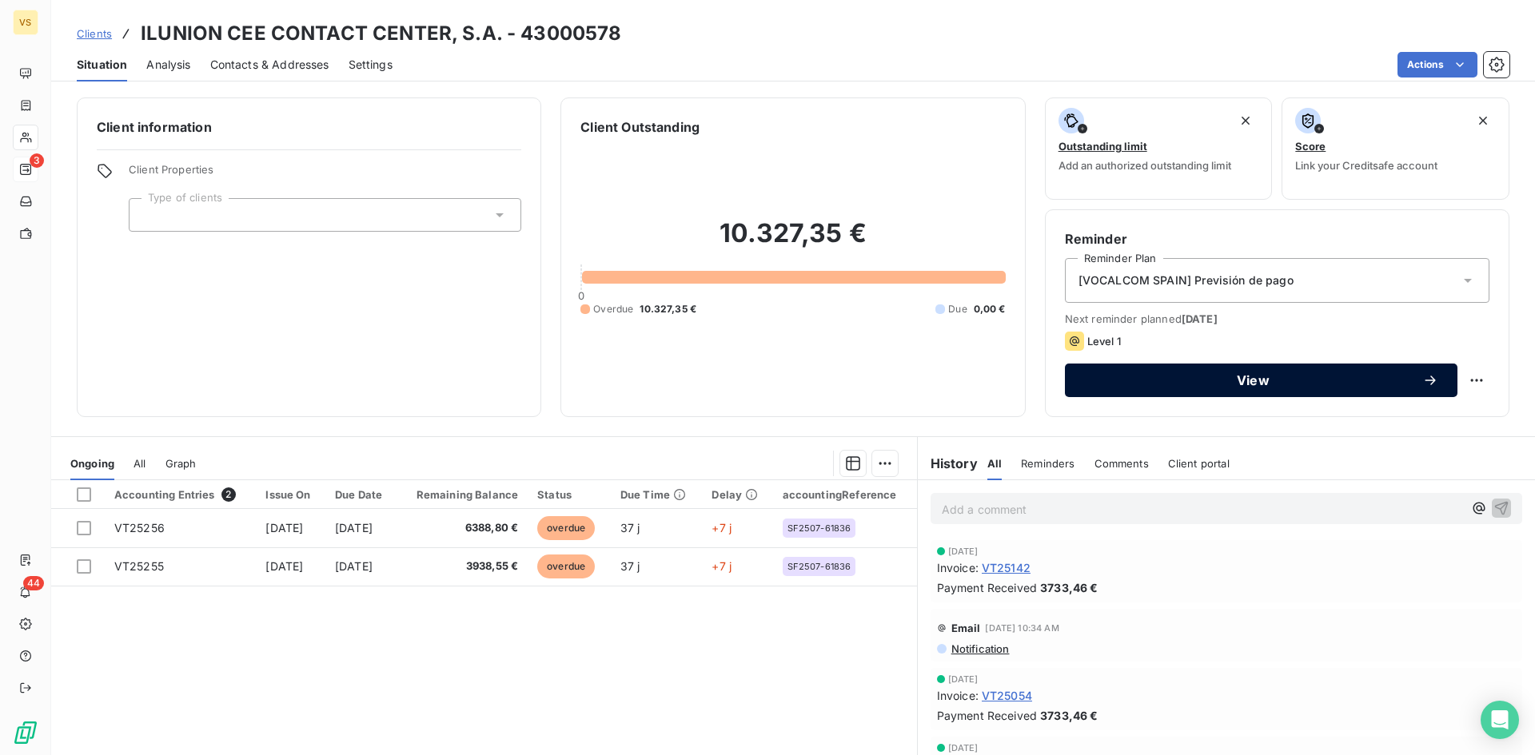
click at [1199, 370] on button "View" at bounding box center [1261, 381] width 392 height 34
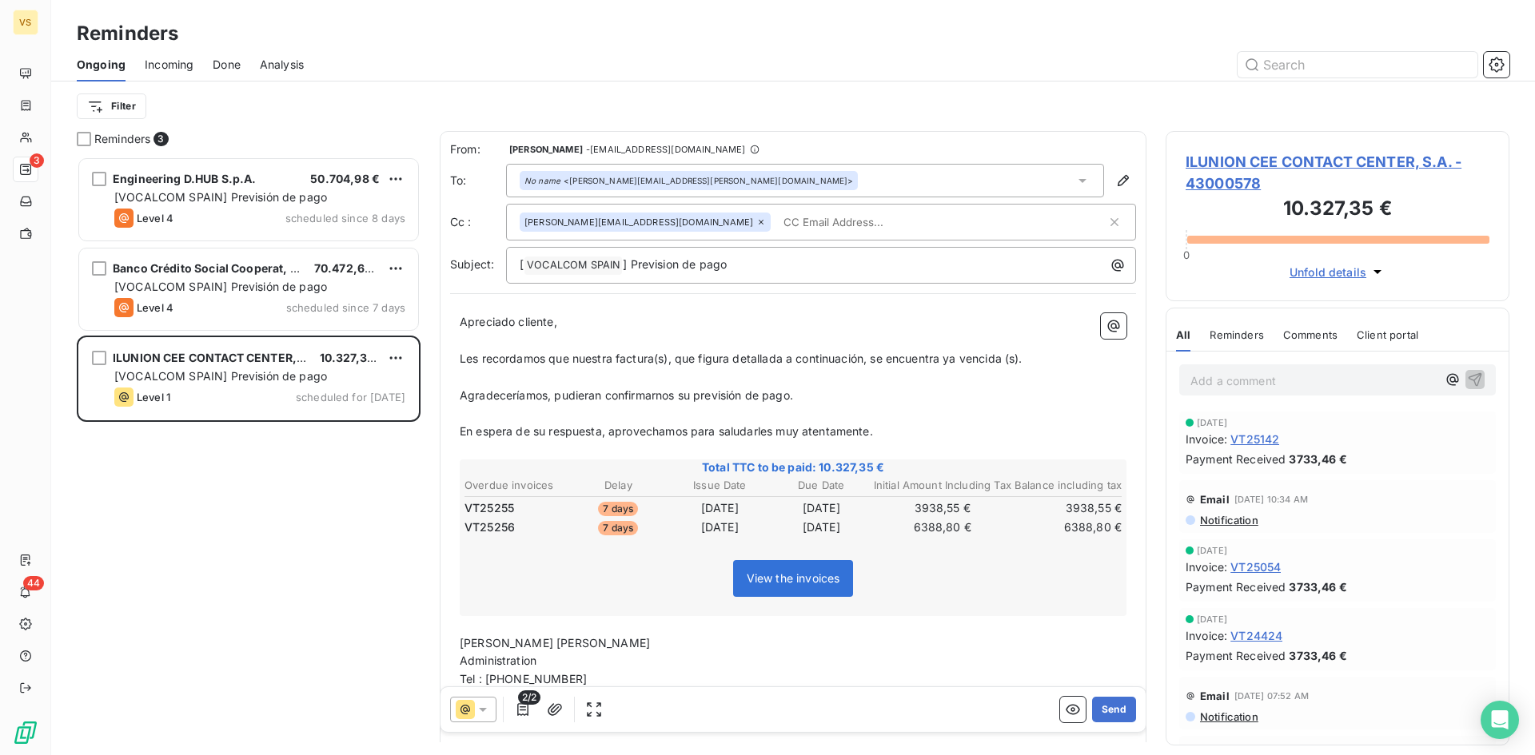
drag, startPoint x: 545, startPoint y: 659, endPoint x: 459, endPoint y: 643, distance: 87.8
click at [459, 643] on div "Apreciado cliente, ﻿ Les recordamos que nuestra factura(s), que figura detallad…" at bounding box center [793, 556] width 686 height 504
click at [567, 659] on p "Financial Controller" at bounding box center [793, 661] width 667 height 18
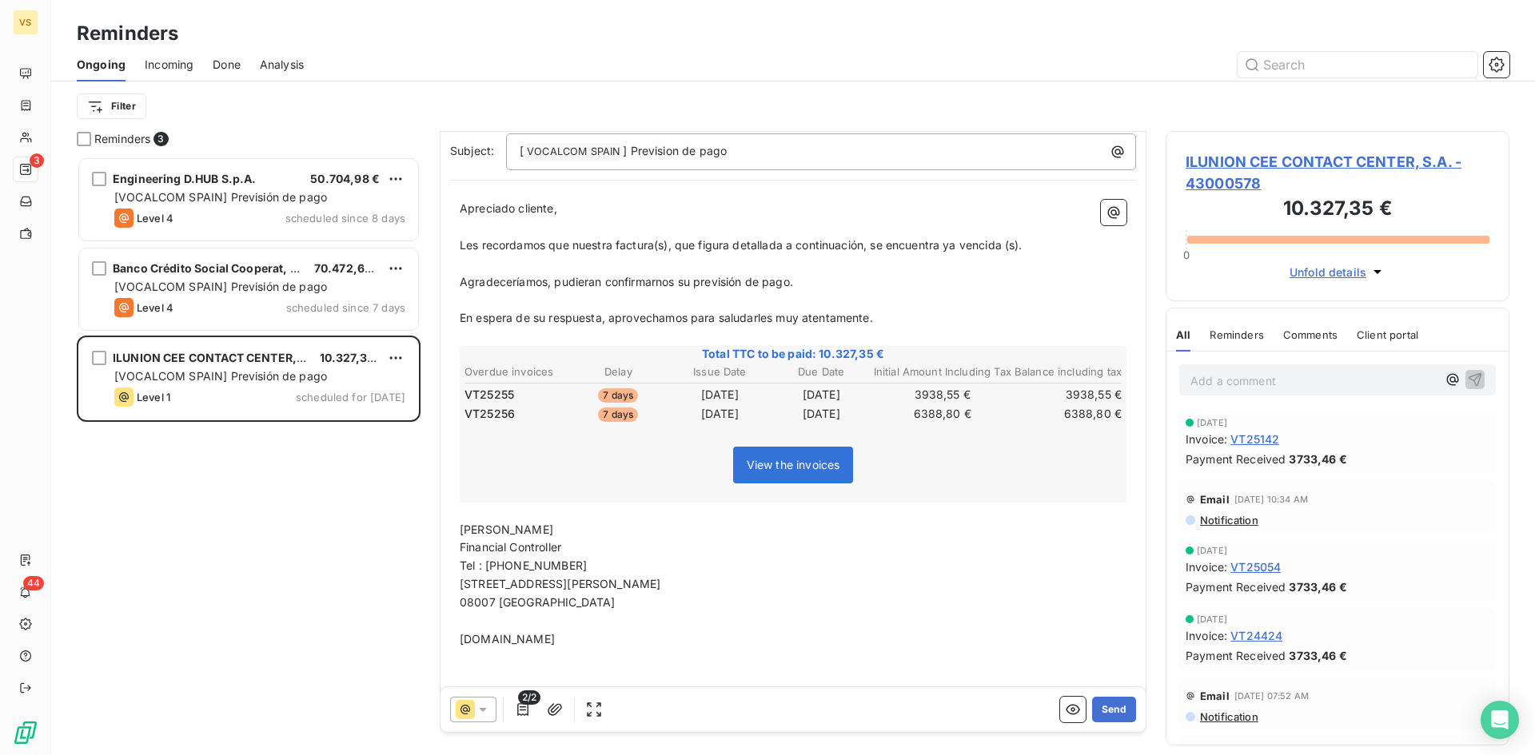
scroll to position [142, 0]
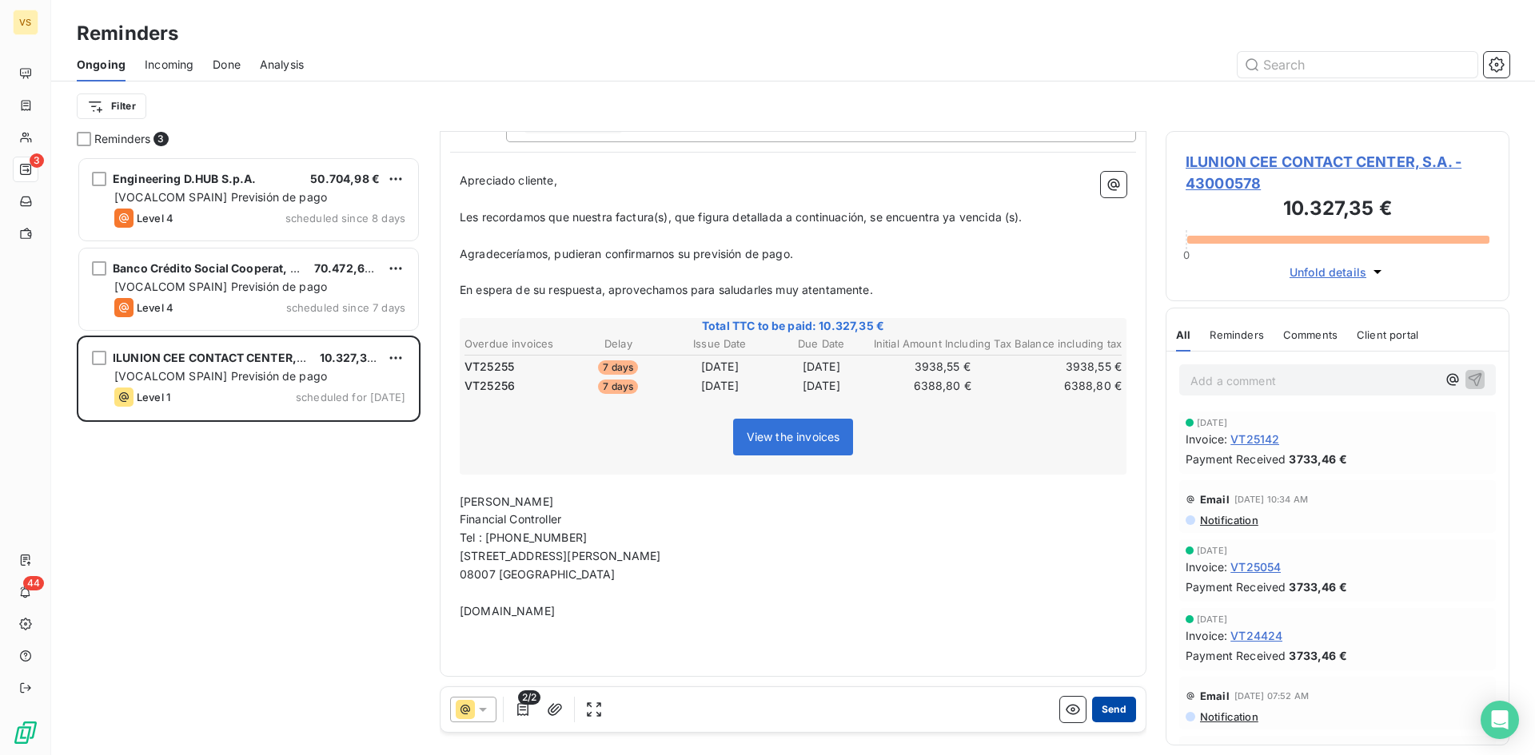
click at [1106, 715] on button "Send" at bounding box center [1114, 710] width 44 height 26
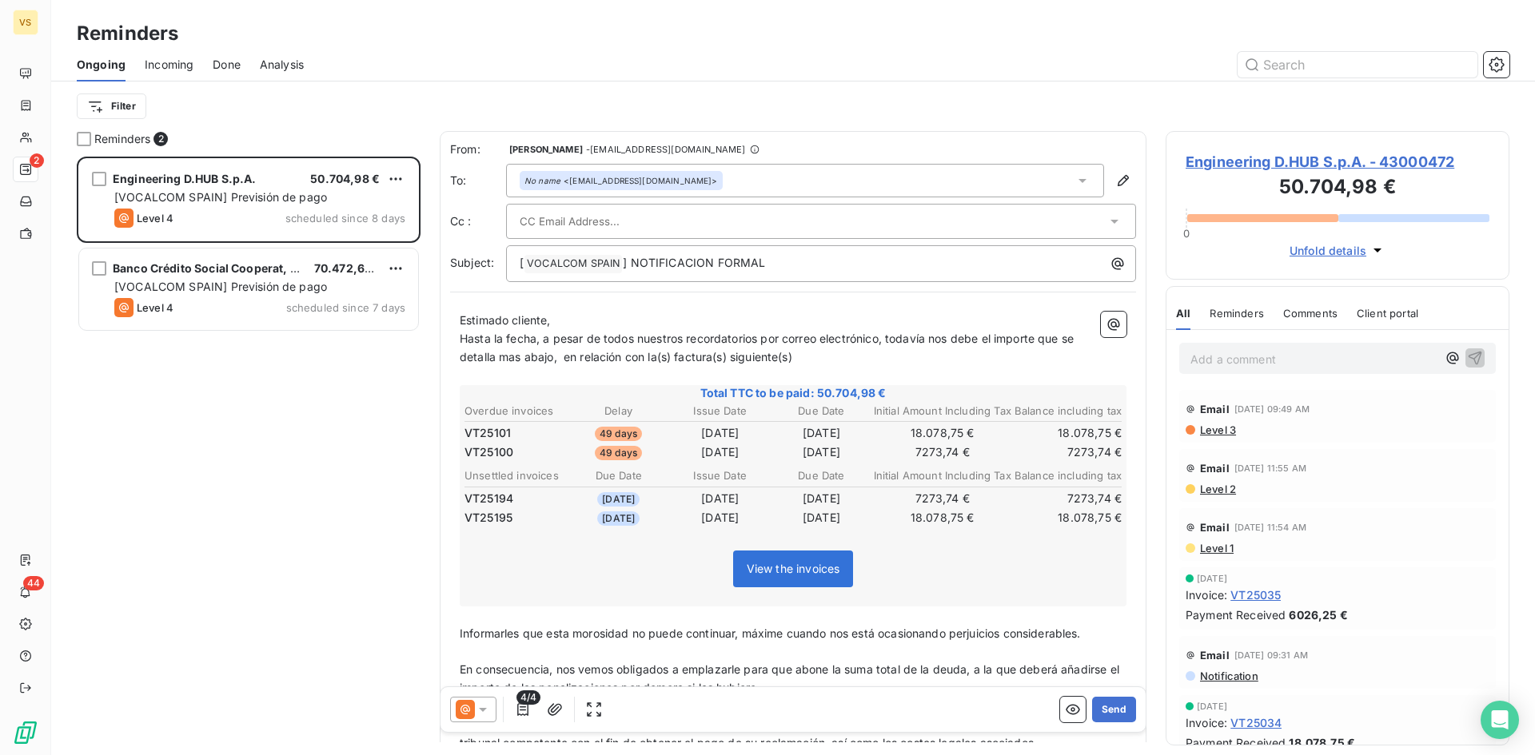
click at [171, 70] on span "Incoming" at bounding box center [169, 65] width 49 height 16
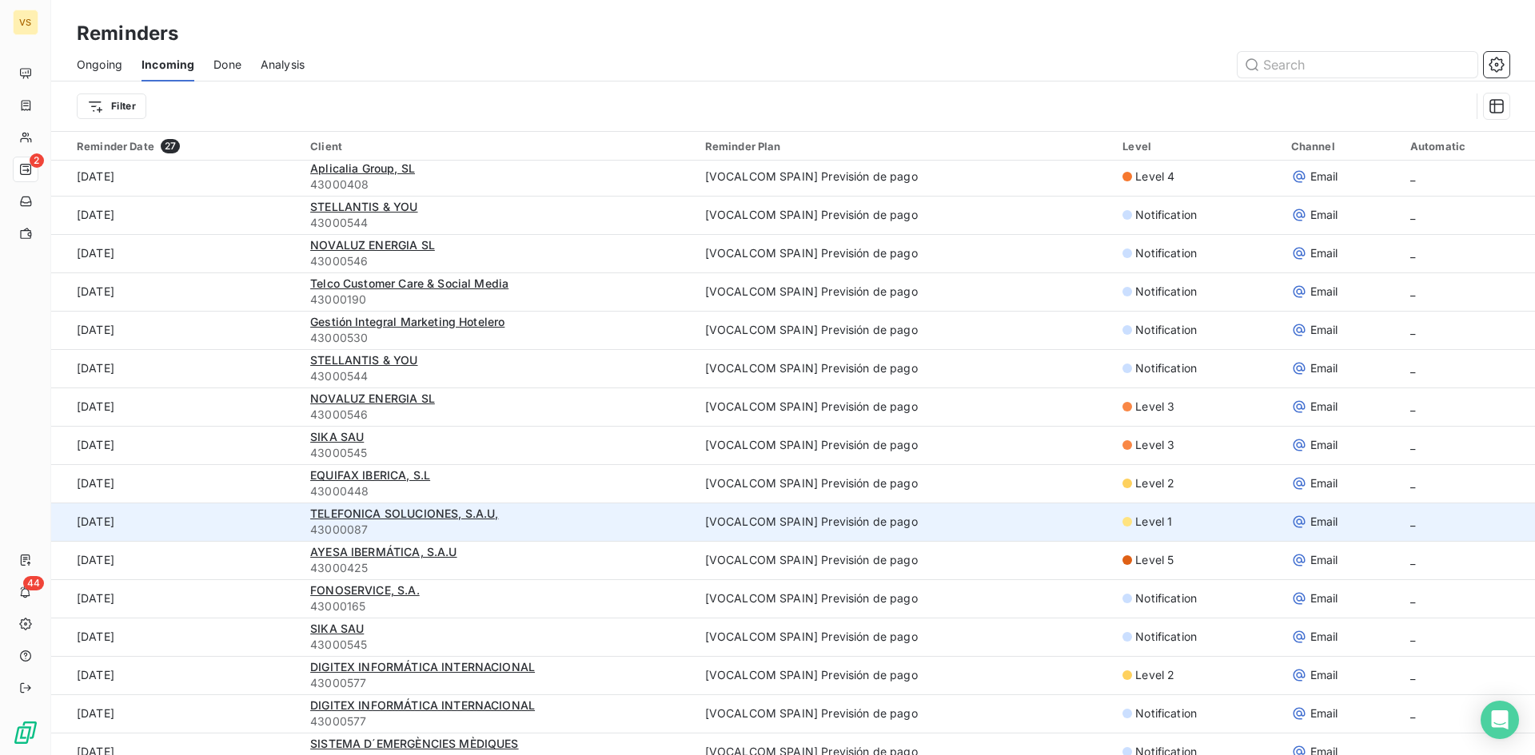
scroll to position [160, 0]
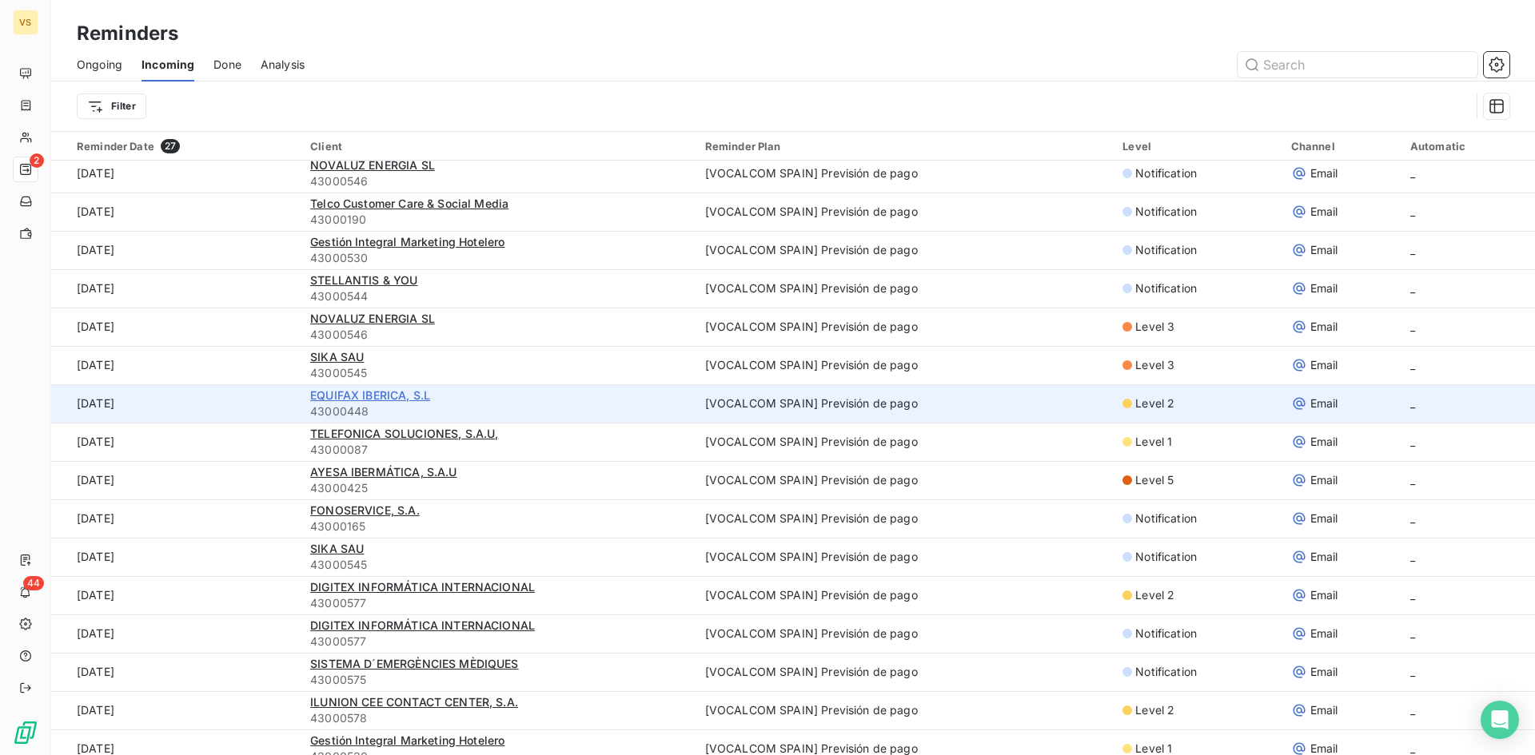
click at [396, 395] on span "EQUIFAX IBERICA, S.L" at bounding box center [370, 395] width 120 height 14
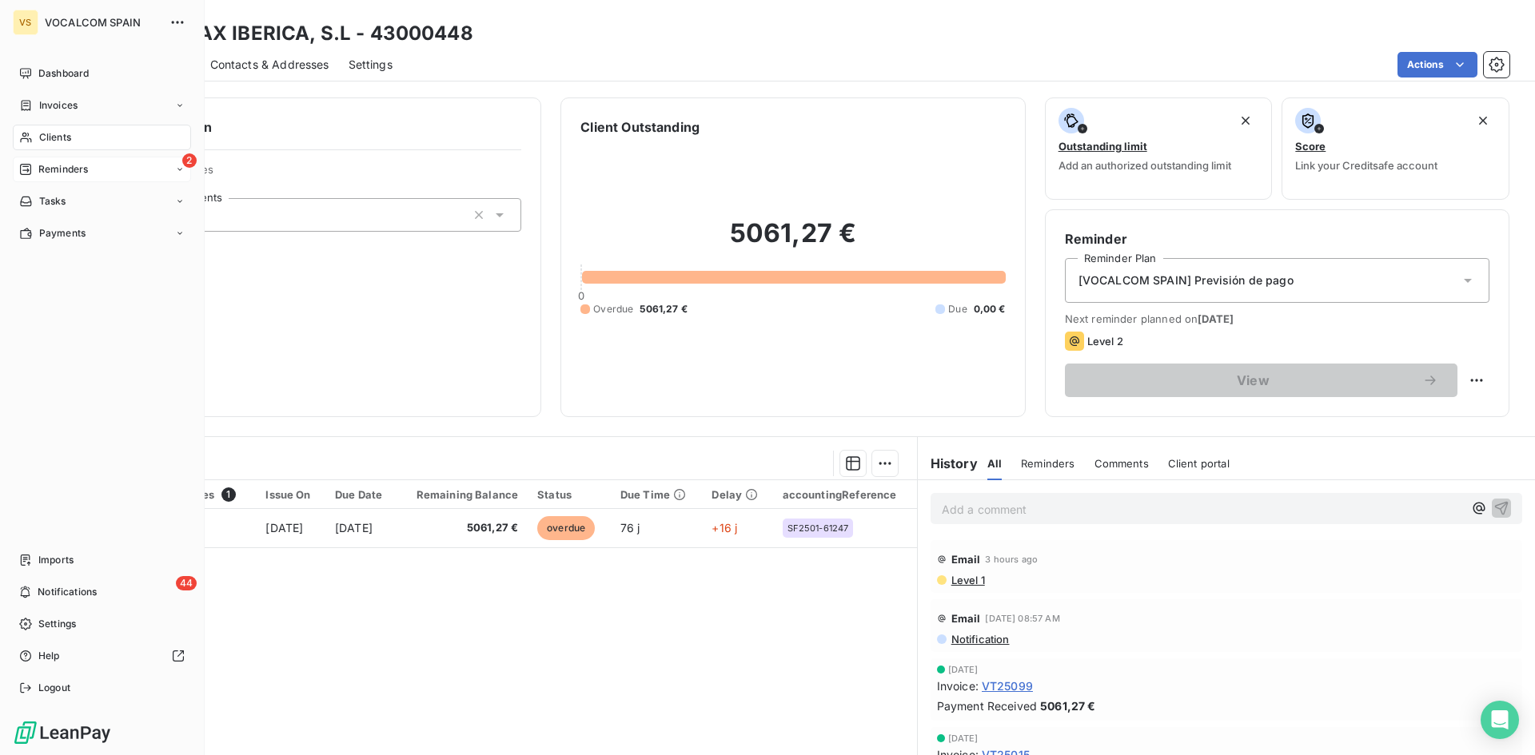
click at [76, 170] on span "Reminders" at bounding box center [63, 169] width 50 height 14
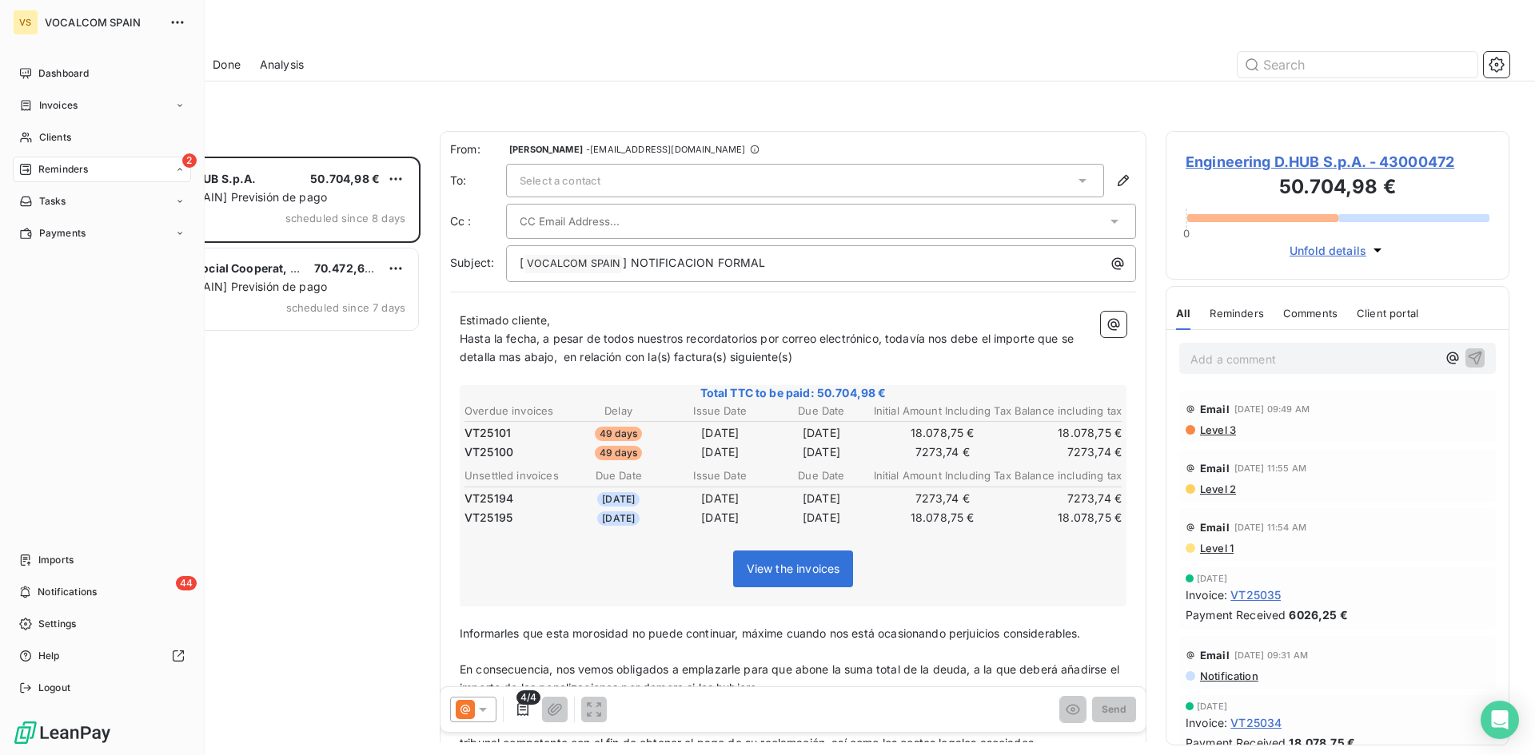
scroll to position [587, 332]
click at [53, 133] on span "Clients" at bounding box center [55, 137] width 32 height 14
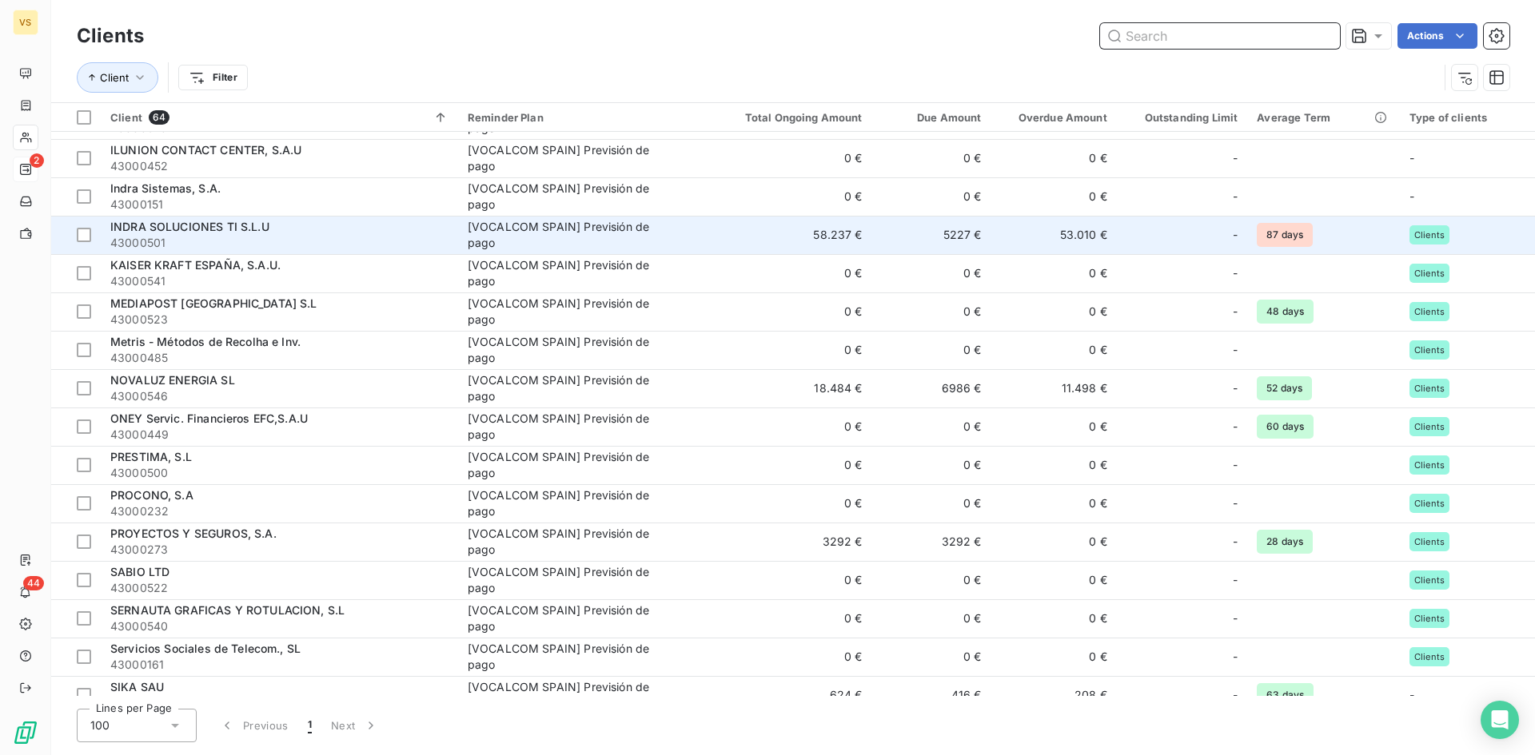
scroll to position [1173, 0]
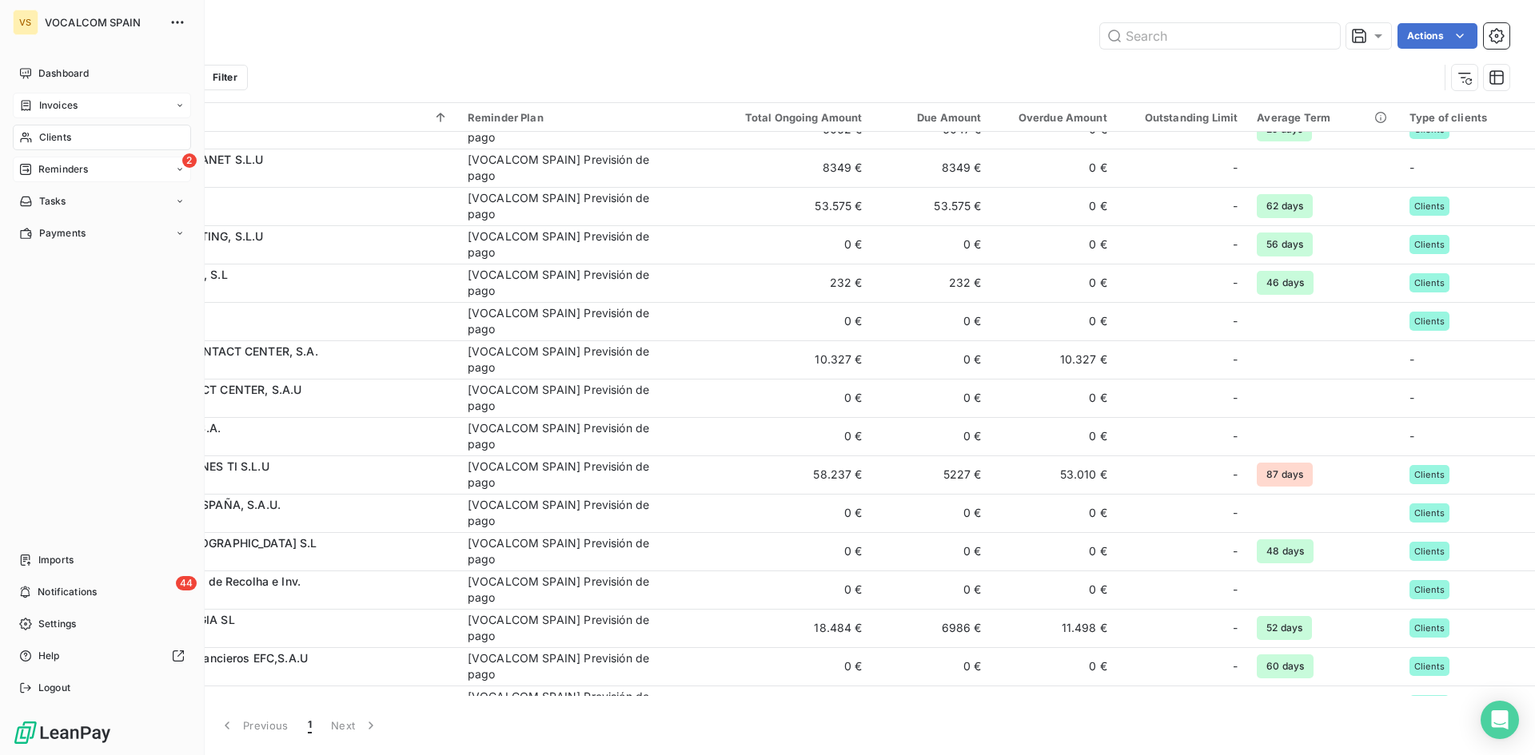
click at [75, 103] on span "Invoices" at bounding box center [58, 105] width 38 height 14
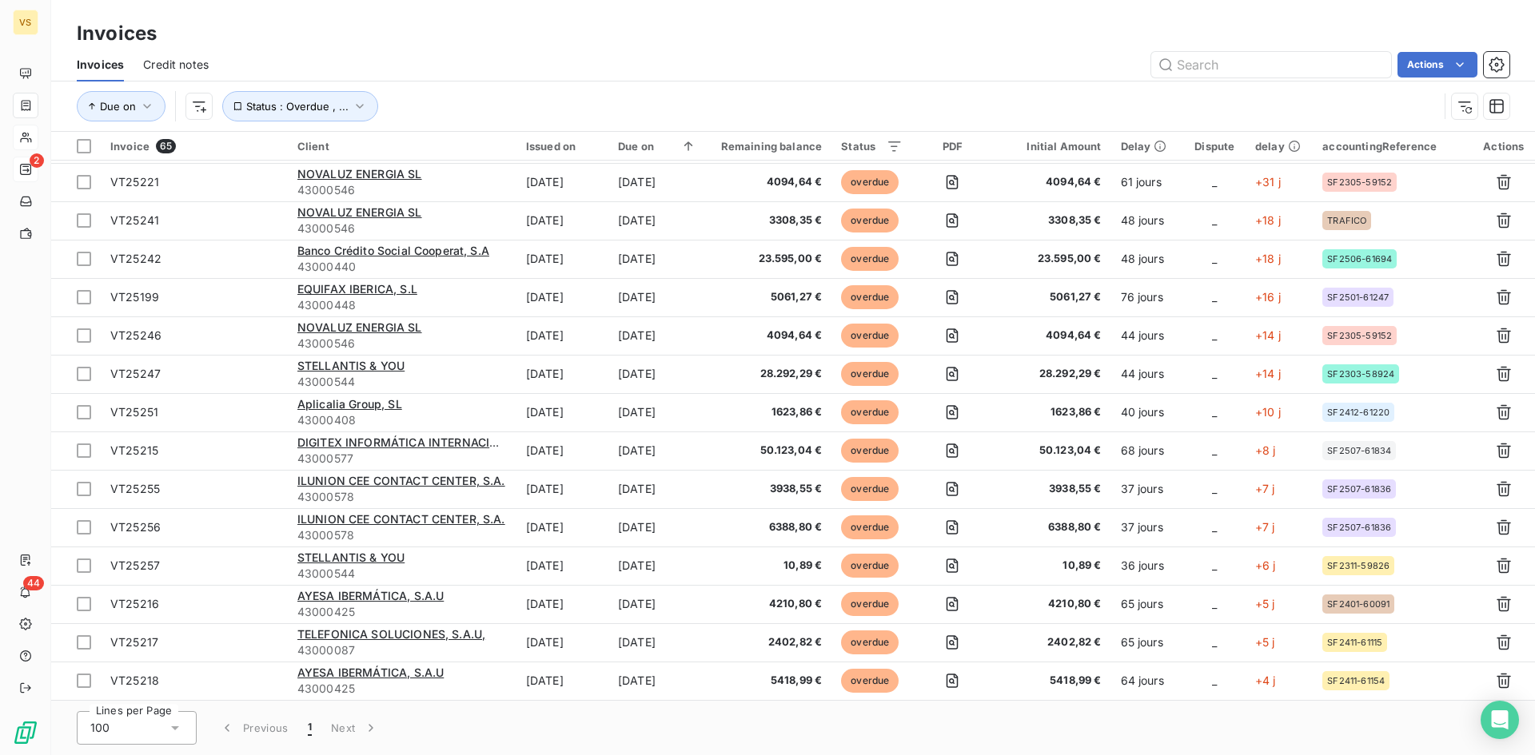
scroll to position [1279, 0]
